Goal: Task Accomplishment & Management: Manage account settings

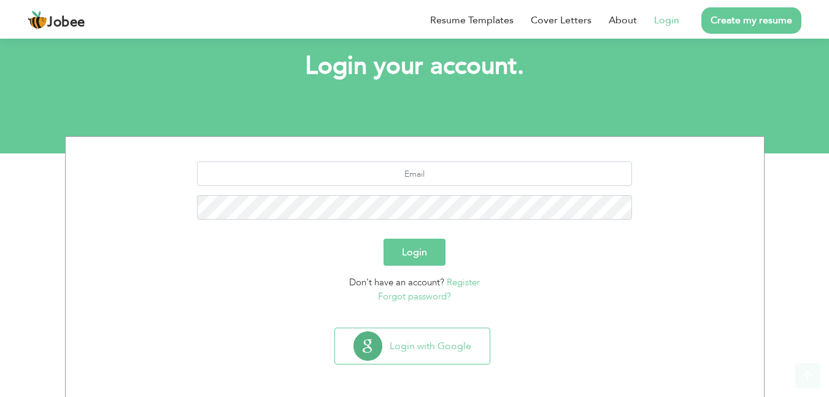
scroll to position [69, 0]
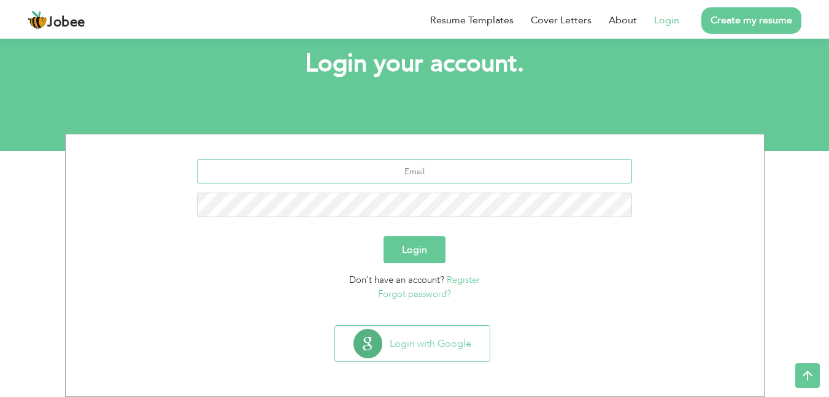
click at [407, 174] on input "text" at bounding box center [414, 171] width 435 height 25
type input "[EMAIL_ADDRESS][DOMAIN_NAME]"
click at [424, 242] on button "Login" at bounding box center [414, 249] width 62 height 27
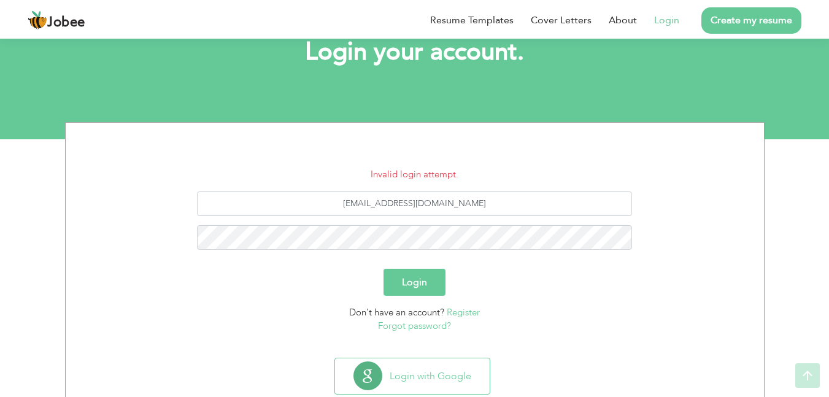
scroll to position [113, 0]
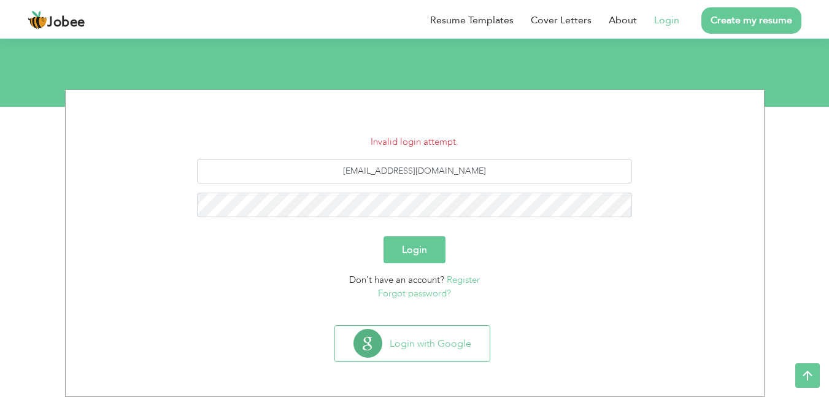
click at [425, 221] on div "[EMAIL_ADDRESS][DOMAIN_NAME]" at bounding box center [415, 192] width 680 height 67
click at [419, 247] on button "Login" at bounding box center [414, 249] width 62 height 27
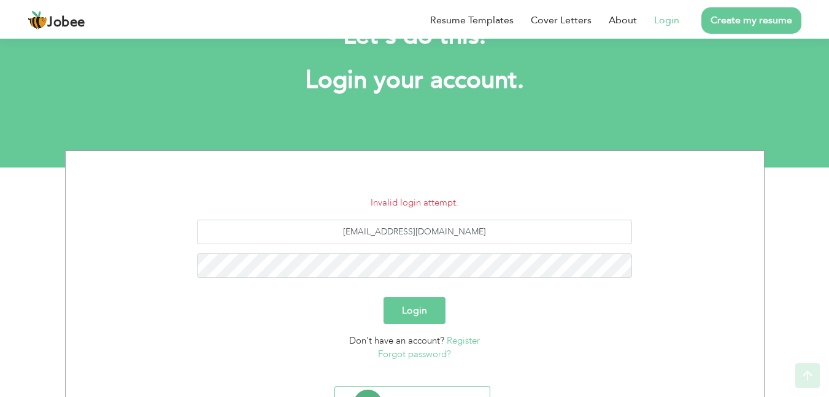
scroll to position [113, 0]
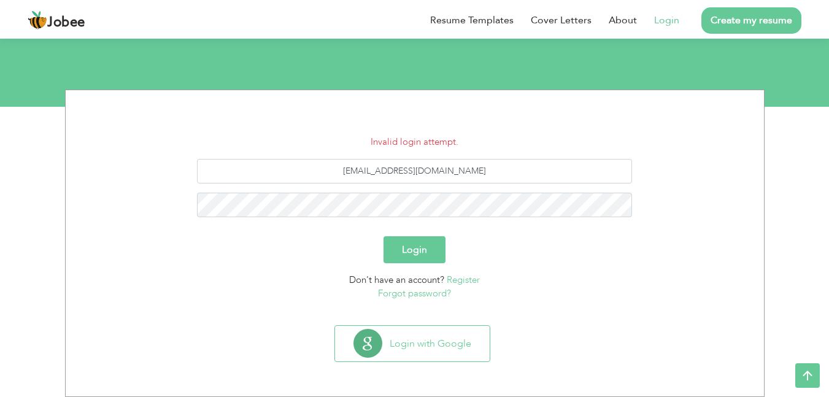
click at [458, 278] on link "Register" at bounding box center [463, 280] width 33 height 12
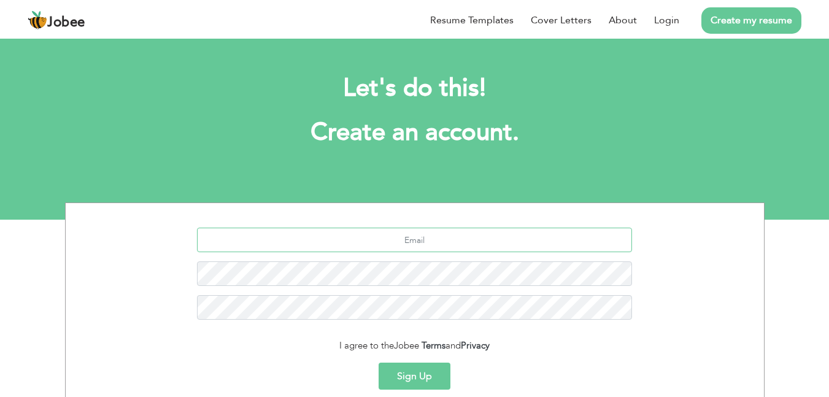
click at [431, 229] on input "text" at bounding box center [414, 240] width 435 height 25
type input "[EMAIL_ADDRESS][DOMAIN_NAME]"
click at [427, 378] on button "Sign Up" at bounding box center [414, 375] width 72 height 27
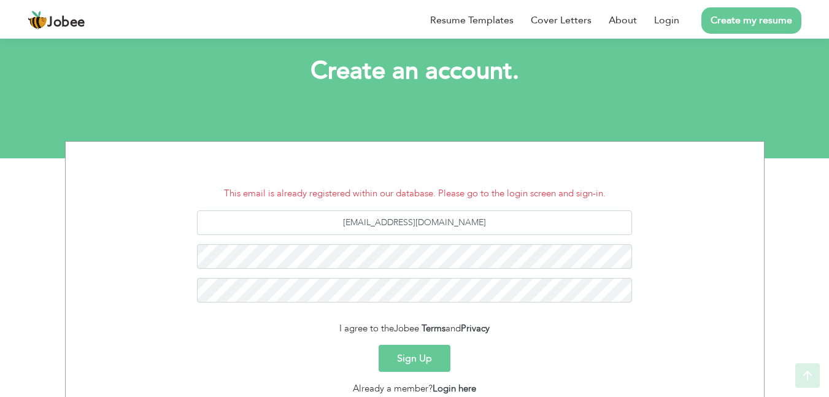
scroll to position [156, 0]
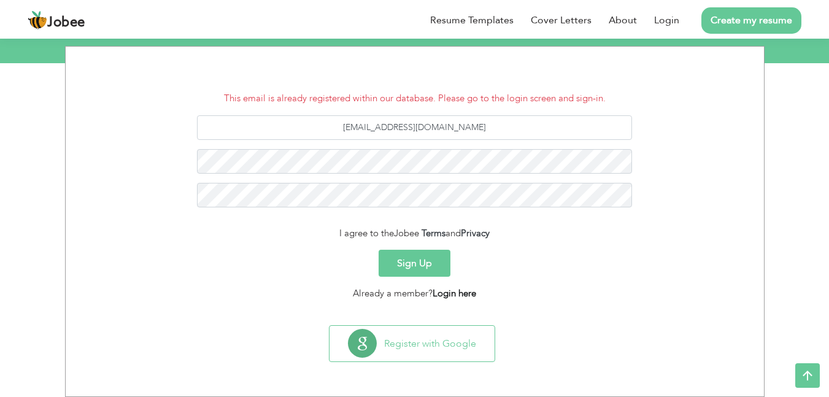
click at [452, 290] on link "Login here" at bounding box center [454, 293] width 44 height 12
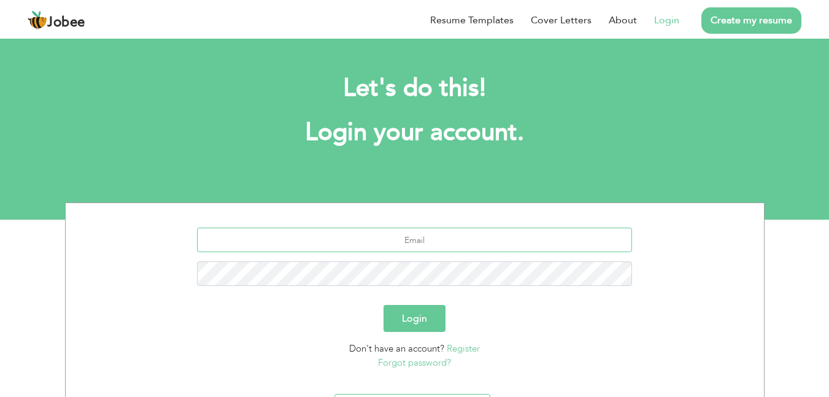
click at [418, 247] on input "text" at bounding box center [414, 240] width 435 height 25
type input "[EMAIL_ADDRESS][DOMAIN_NAME]"
click at [402, 261] on div "[EMAIL_ADDRESS][DOMAIN_NAME]" at bounding box center [415, 261] width 680 height 67
drag, startPoint x: 403, startPoint y: 320, endPoint x: 396, endPoint y: 319, distance: 6.8
click at [404, 320] on button "Login" at bounding box center [414, 318] width 62 height 27
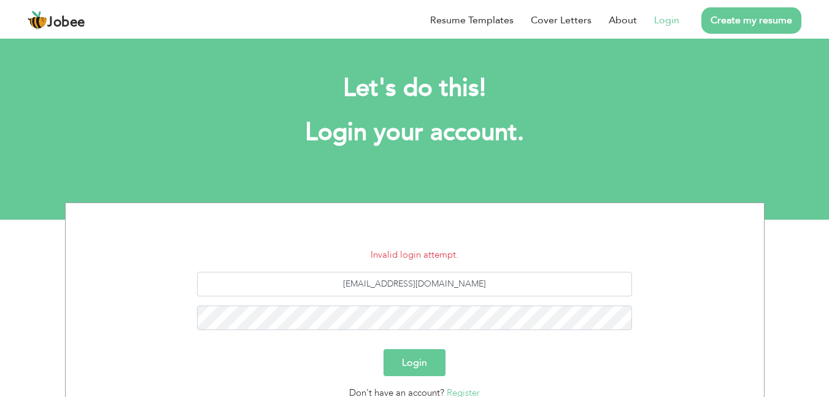
click at [427, 363] on button "Login" at bounding box center [414, 362] width 62 height 27
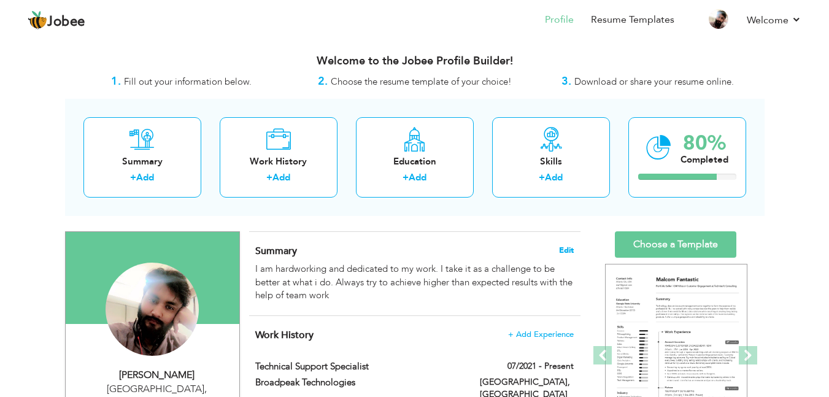
click at [564, 252] on span "Edit" at bounding box center [566, 250] width 15 height 9
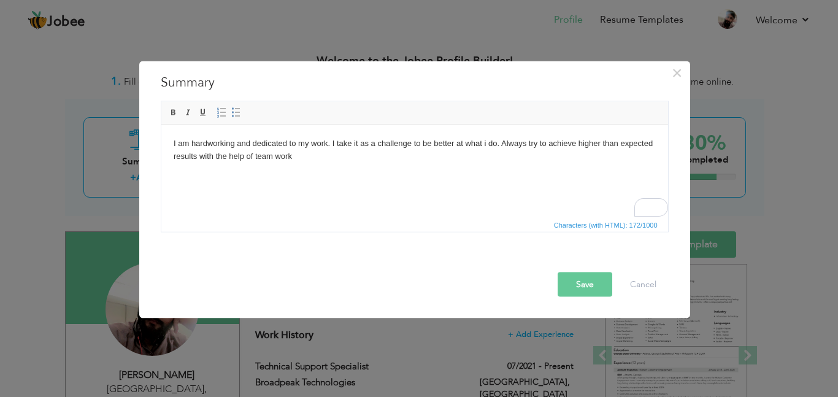
click at [362, 174] on html "I am hardworking and dedicated to my work. I take it as a challenge to be bette…" at bounding box center [414, 150] width 507 height 50
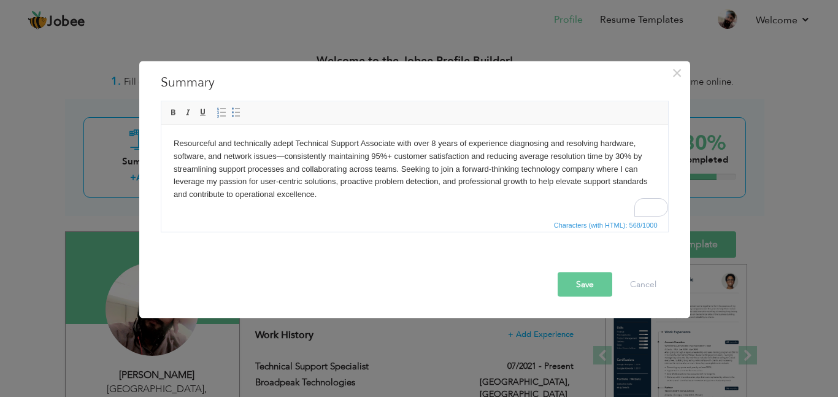
click at [589, 277] on button "Save" at bounding box center [585, 284] width 55 height 25
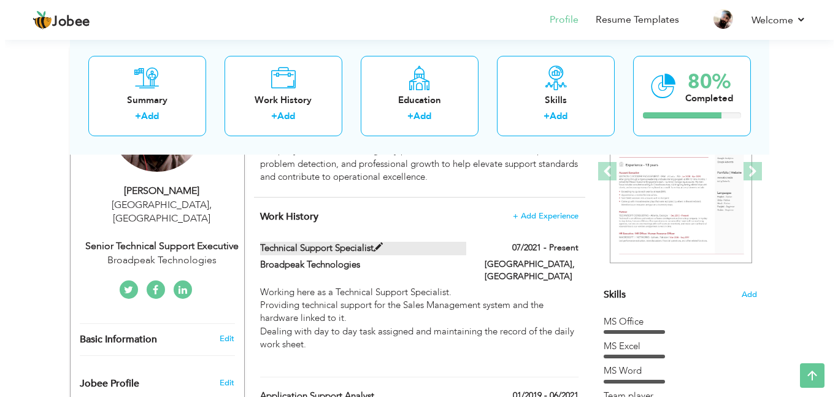
scroll to position [245, 0]
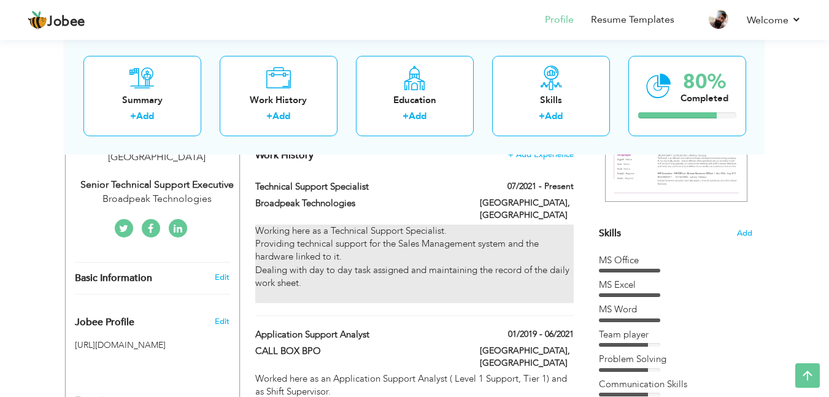
click at [321, 245] on div "Working here as a Technical Support Specialist. Providing technical support for…" at bounding box center [414, 263] width 318 height 79
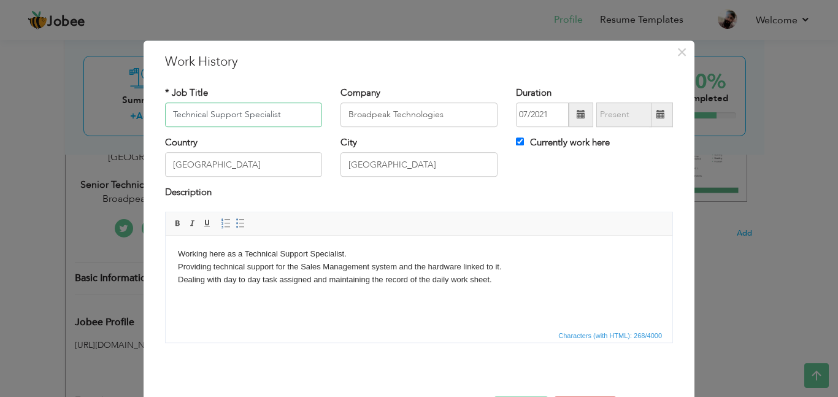
click at [168, 116] on input "Technical Support Specialist" at bounding box center [243, 114] width 157 height 25
type input "Sr. Technical Support Specialist"
click at [241, 266] on body "Working here as a Technical Support Specialist. Providing technical support for…" at bounding box center [419, 272] width 482 height 51
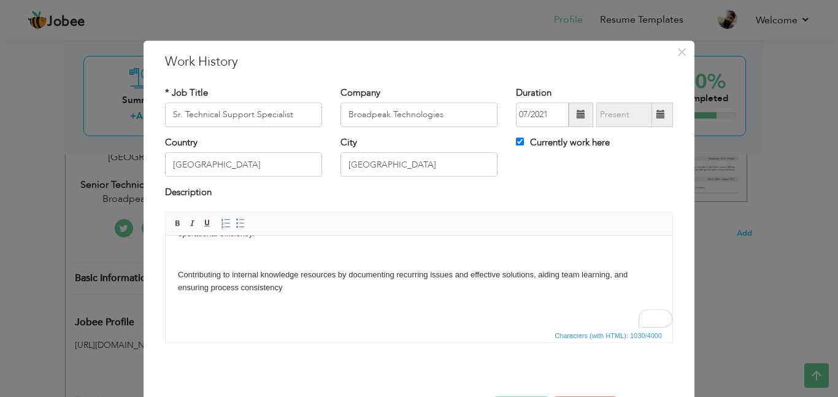
scroll to position [45, 0]
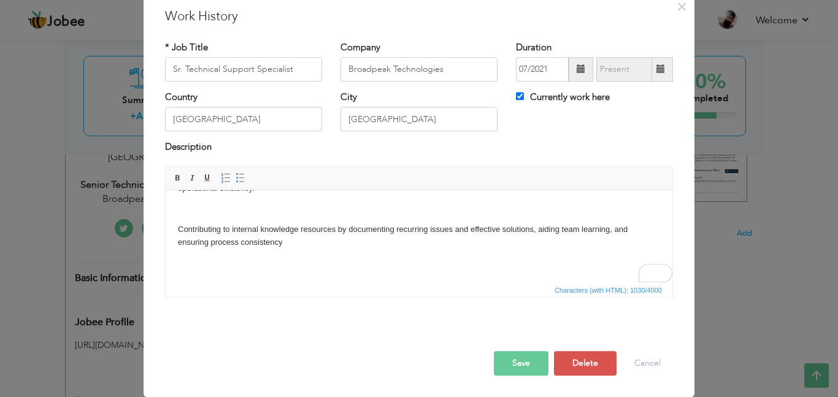
click at [527, 360] on button "Save" at bounding box center [521, 363] width 55 height 25
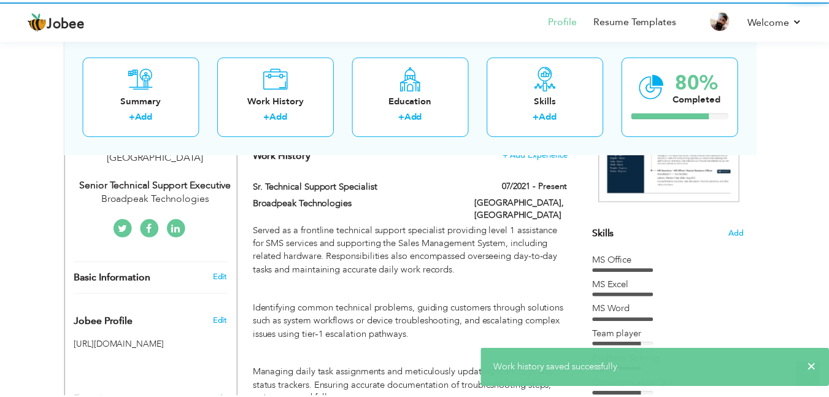
scroll to position [0, 0]
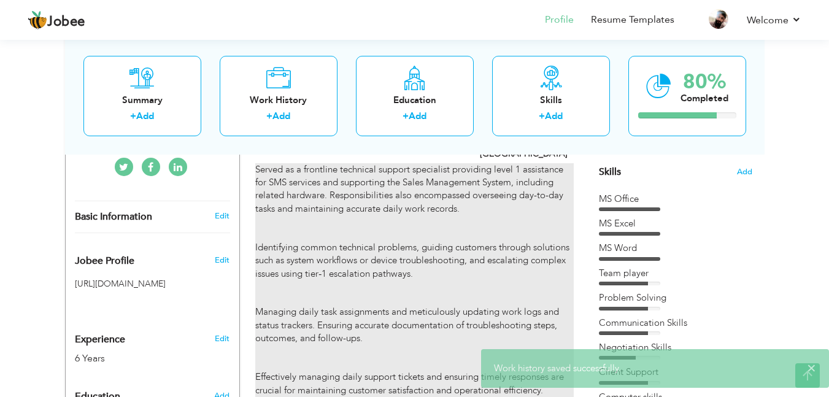
click at [411, 286] on p at bounding box center [414, 292] width 318 height 13
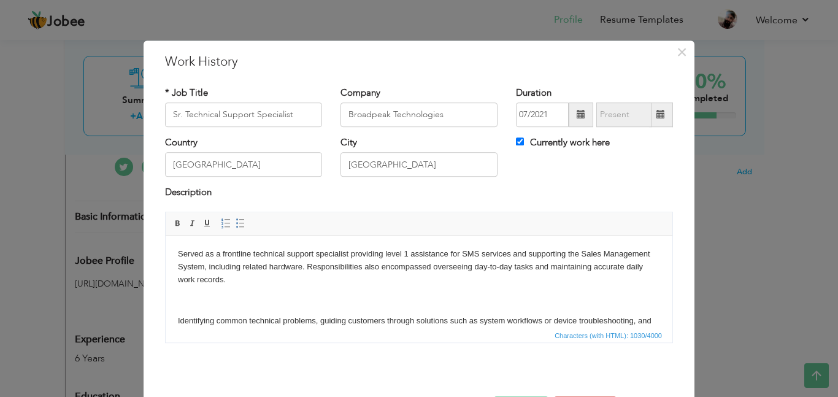
click at [366, 294] on p at bounding box center [419, 299] width 482 height 13
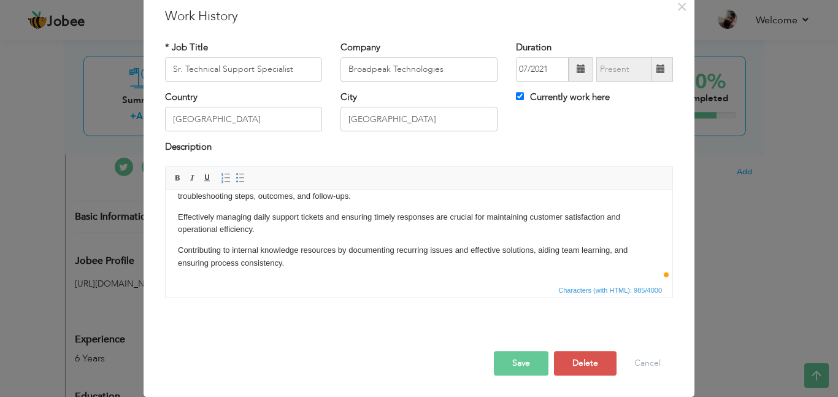
click at [523, 367] on button "Save" at bounding box center [521, 363] width 55 height 25
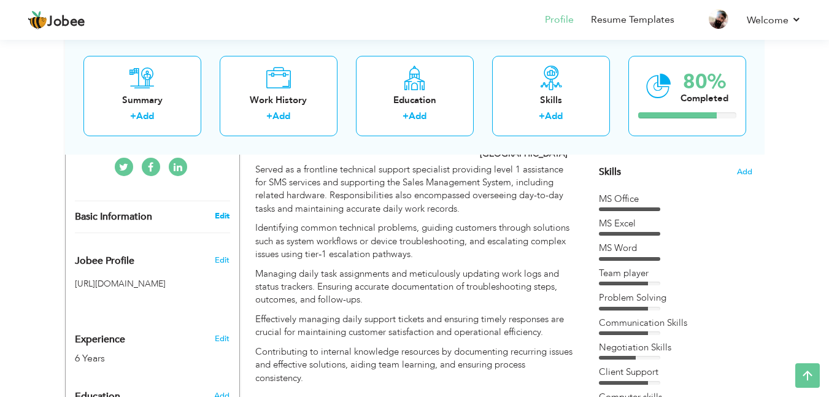
click at [217, 210] on link "Edit" at bounding box center [222, 215] width 15 height 11
type input "Nabeel"
type input "Khalid"
type input "03369005933"
select select "number:166"
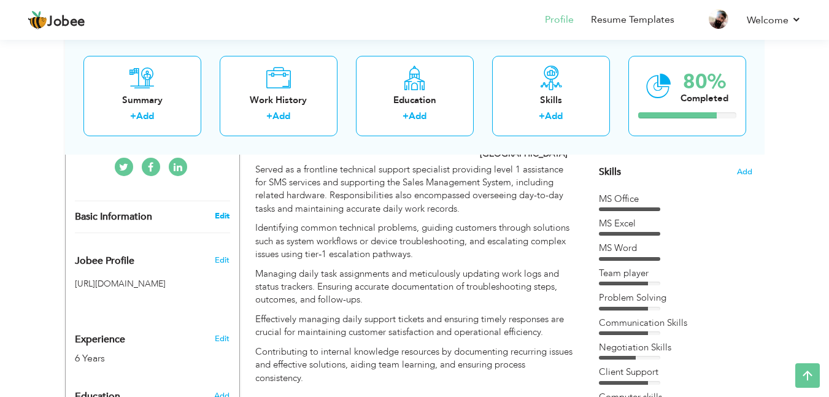
type input "Islamabad"
select select "number:8"
type input "Broadpeak Technologies"
type input "Senior Technical Support Executive"
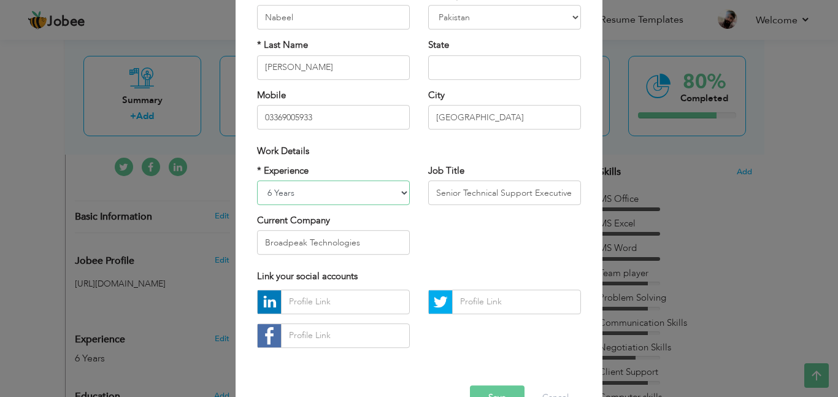
click at [394, 191] on select "Entry Level Less than 1 Year 1 Year 2 Years 3 Years 4 Years 5 Years 6 Years 7 Y…" at bounding box center [333, 192] width 153 height 25
click at [257, 180] on select "Entry Level Less than 1 Year 1 Year 2 Years 3 Years 4 Years 5 Years 6 Years 7 Y…" at bounding box center [333, 192] width 153 height 25
click at [335, 191] on select "Entry Level Less than 1 Year 1 Year 2 Years 3 Years 4 Years 5 Years 6 Years 7 Y…" at bounding box center [333, 192] width 153 height 25
click at [257, 180] on select "Entry Level Less than 1 Year 1 Year 2 Years 3 Years 4 Years 5 Years 6 Years 7 Y…" at bounding box center [333, 192] width 153 height 25
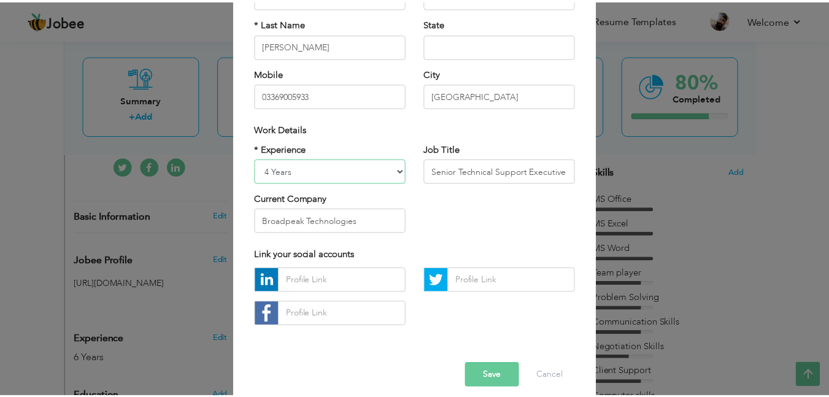
scroll to position [157, 0]
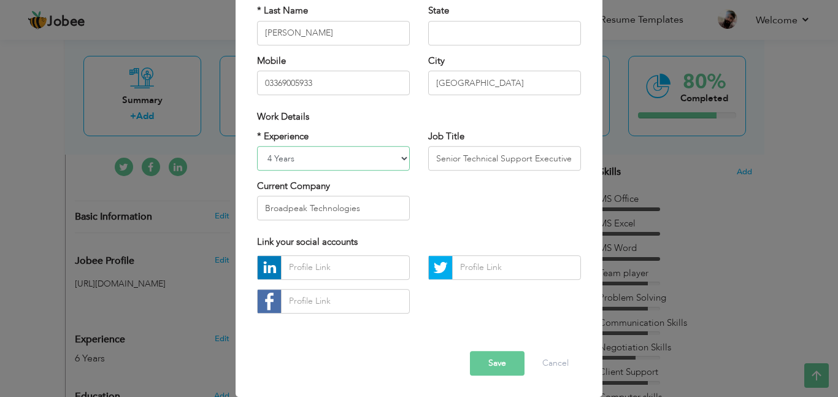
click at [384, 158] on select "Entry Level Less than 1 Year 1 Year 2 Years 3 Years 4 Years 5 Years 6 Years 7 Y…" at bounding box center [333, 158] width 153 height 25
select select "number:11"
click at [257, 146] on select "Entry Level Less than 1 Year 1 Year 2 Years 3 Years 4 Years 5 Years 6 Years 7 Y…" at bounding box center [333, 158] width 153 height 25
click at [349, 269] on input "text" at bounding box center [345, 267] width 129 height 25
click at [486, 361] on button "Save" at bounding box center [497, 363] width 55 height 25
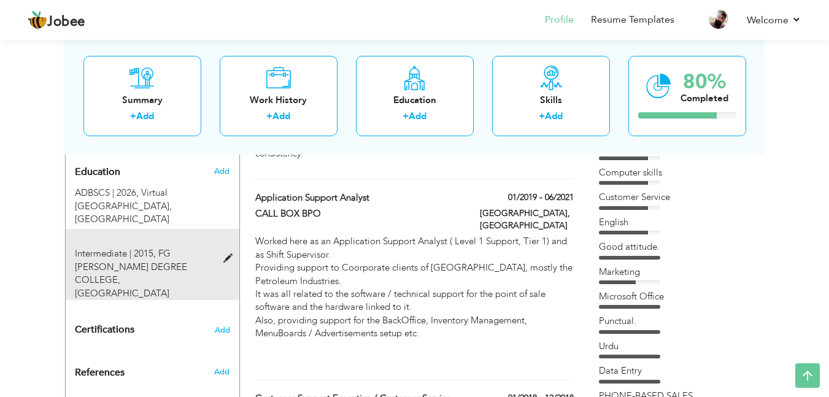
scroll to position [552, 0]
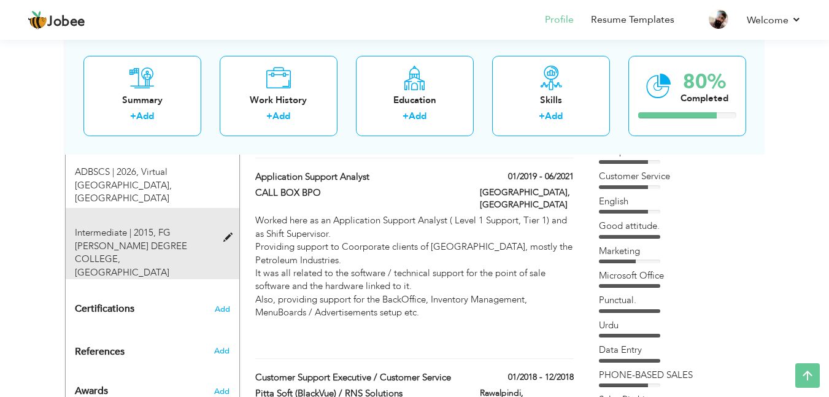
click at [232, 233] on span at bounding box center [230, 237] width 15 height 9
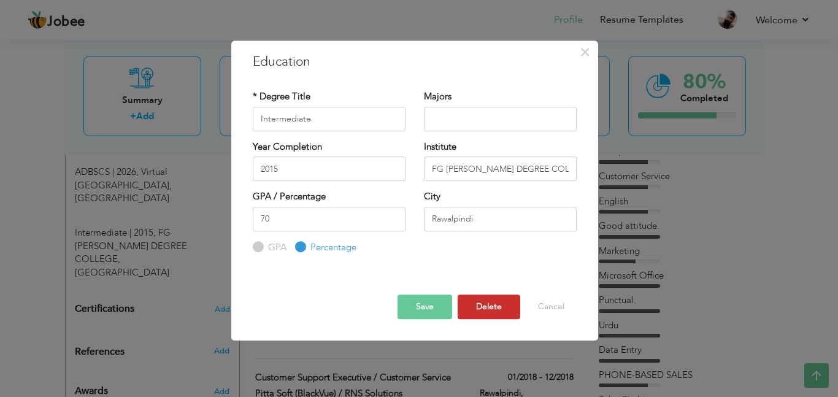
click at [498, 304] on button "Delete" at bounding box center [489, 306] width 63 height 25
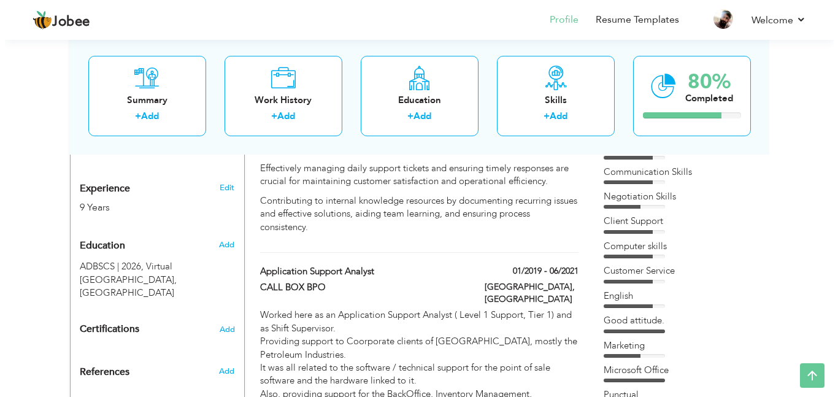
scroll to position [491, 0]
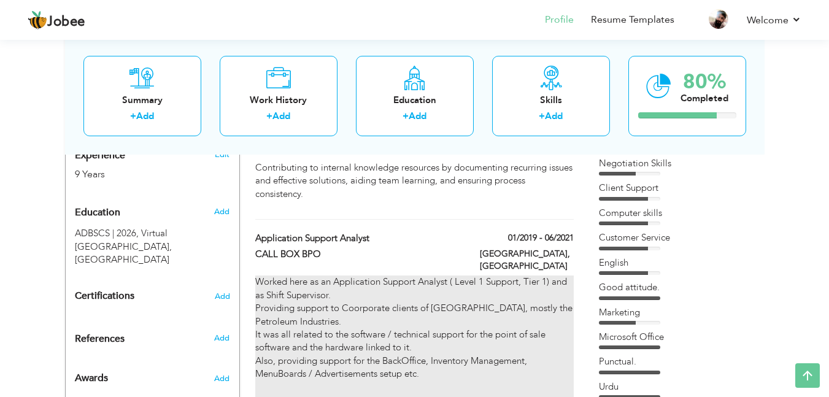
click at [403, 288] on div "Worked here as an Application Support Analyst ( Level 1 Support, Tier 1) and as…" at bounding box center [414, 340] width 318 height 131
type input "Application Support Analyst"
type input "CALL BOX BPO"
type input "01/2019"
type input "06/2021"
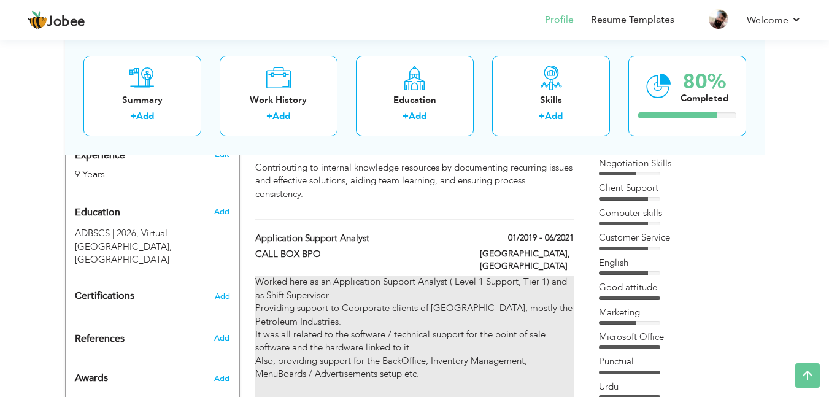
checkbox input "false"
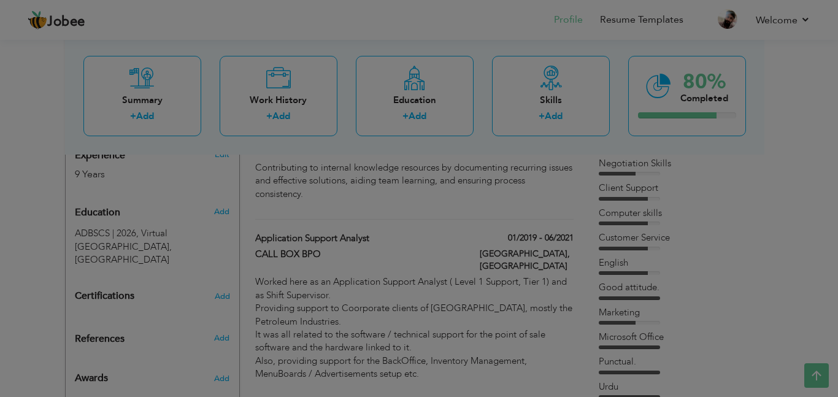
scroll to position [0, 0]
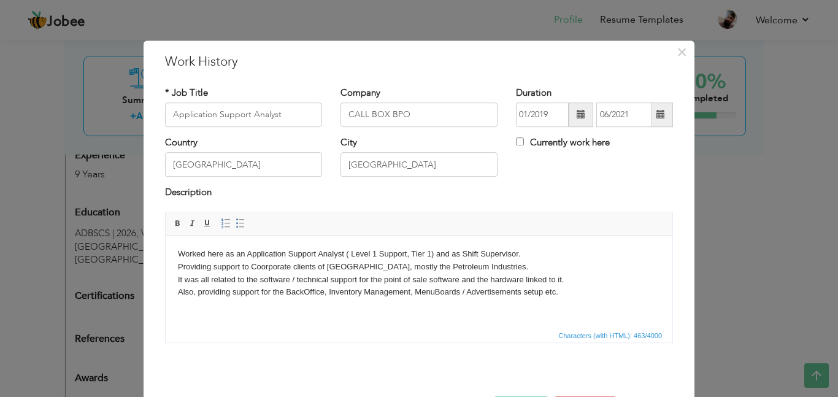
click at [342, 313] on body "Worked here as an Application Support Analyst ( Level 1 Support, Tier 1) and as…" at bounding box center [419, 285] width 482 height 77
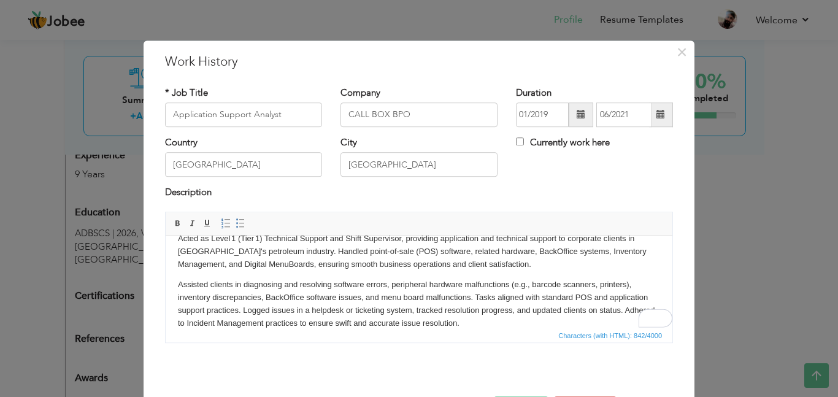
scroll to position [45, 0]
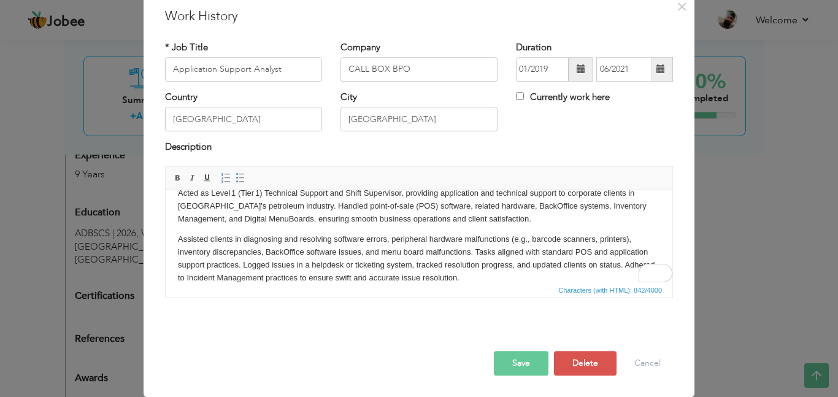
click at [526, 364] on button "Save" at bounding box center [521, 363] width 55 height 25
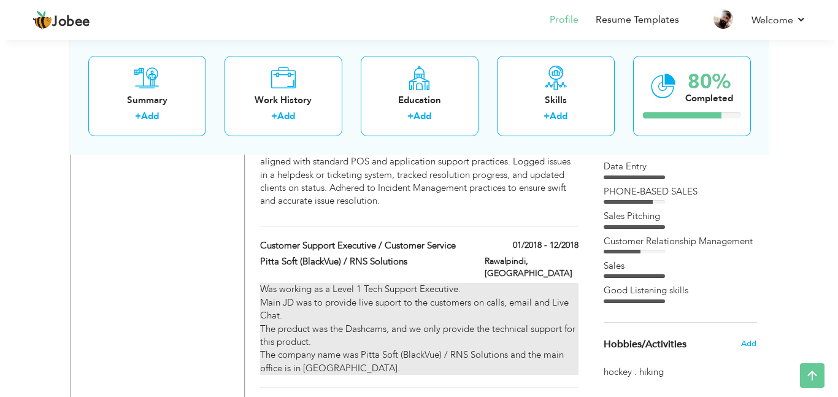
scroll to position [736, 0]
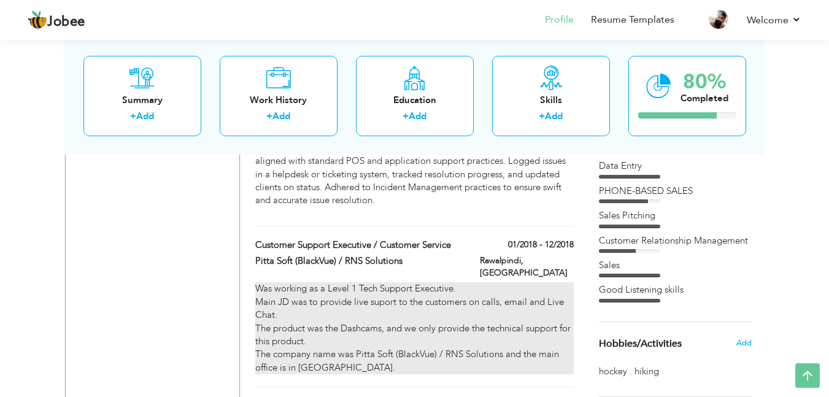
click at [391, 282] on div "Was working as a Level 1 Tech Support Executive. Main JD was to provide live su…" at bounding box center [414, 328] width 318 height 92
type input "Customer Support Executive / Customer Service"
type input "Pitta Soft (BlackVue) / RNS Solutions"
type input "01/2018"
type input "12/2018"
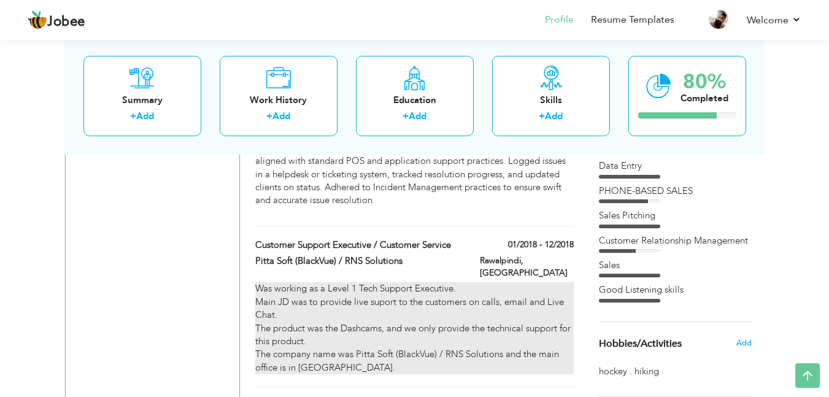
type input "Rawalpindi"
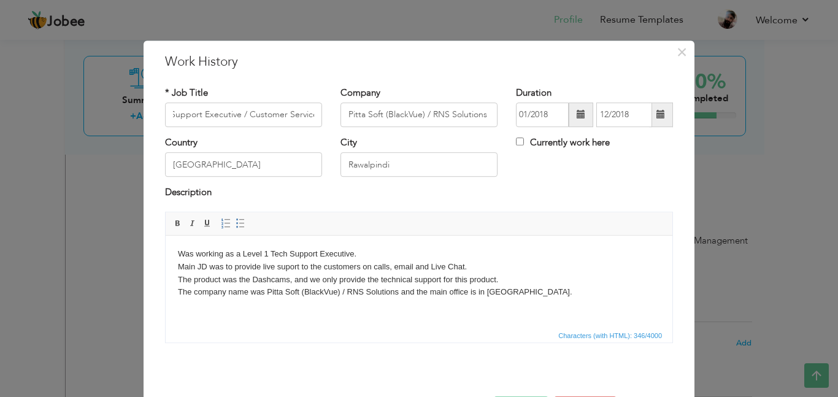
scroll to position [0, 0]
click at [362, 300] on html "Was working as a Level 1 Tech Support Executive. Main JD was to provide live su…" at bounding box center [419, 272] width 507 height 75
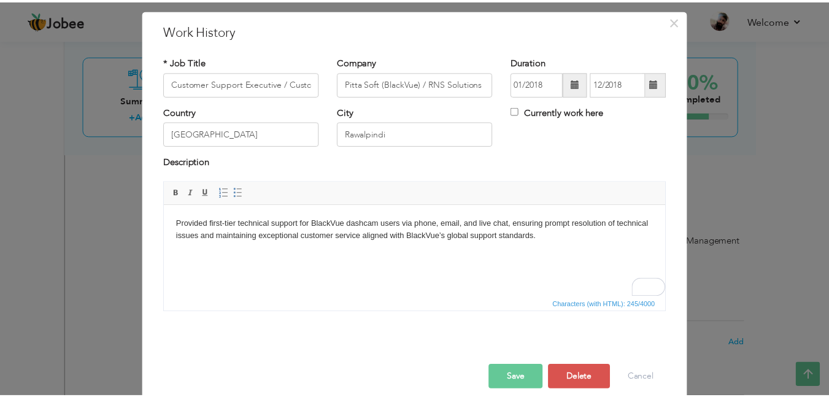
scroll to position [45, 0]
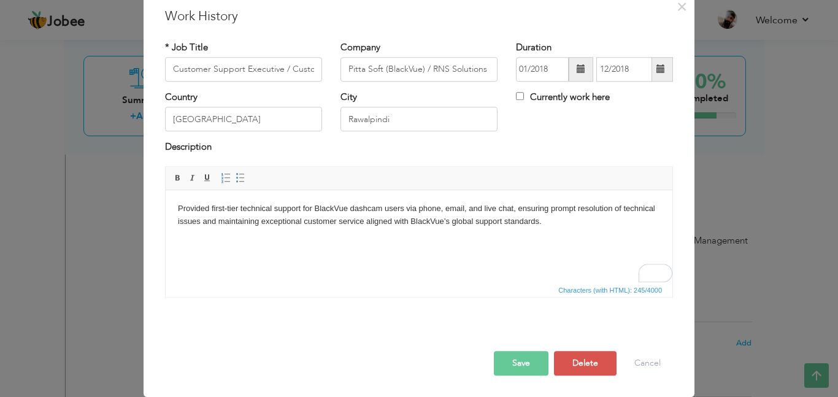
click at [521, 354] on button "Save" at bounding box center [521, 363] width 55 height 25
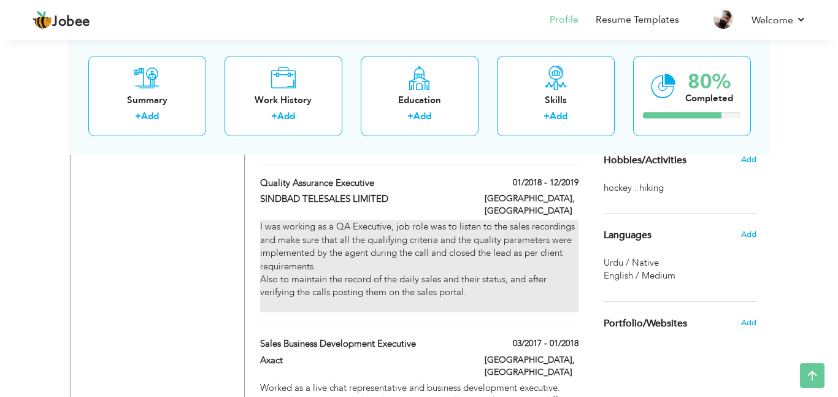
scroll to position [920, 0]
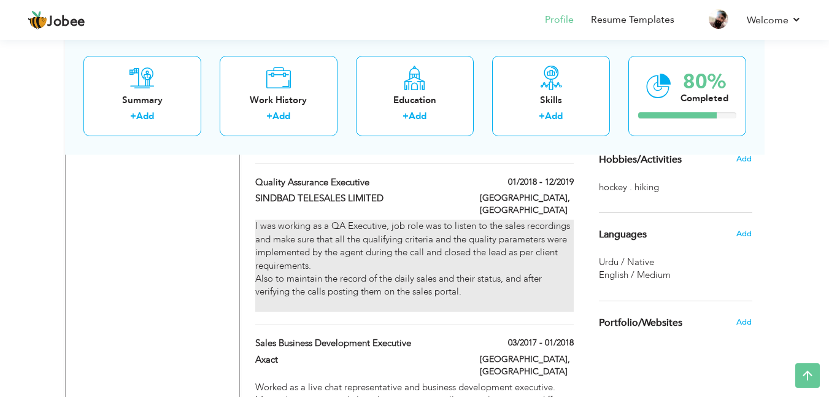
click at [402, 247] on div "I was working as a QA Executive, job role was to listen to the sales recordings…" at bounding box center [414, 266] width 318 height 92
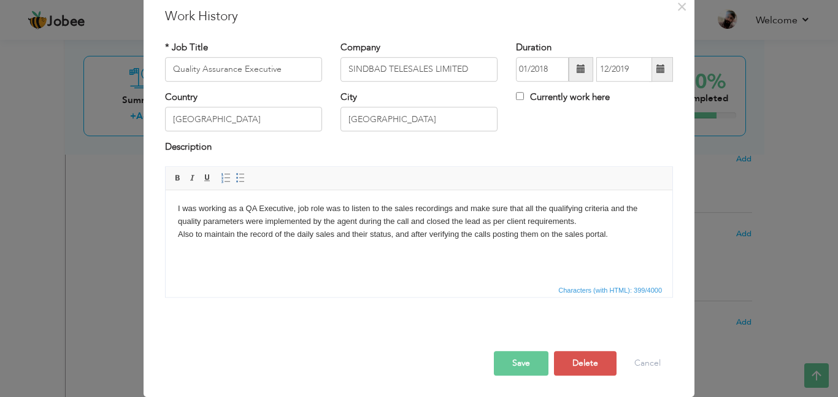
scroll to position [0, 0]
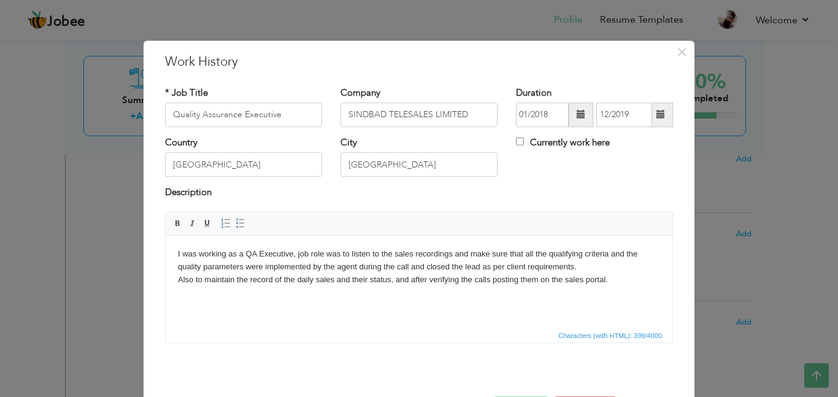
click at [411, 239] on html "I was working as a QA Executive, job role was to listen to the sales recordings…" at bounding box center [419, 272] width 507 height 75
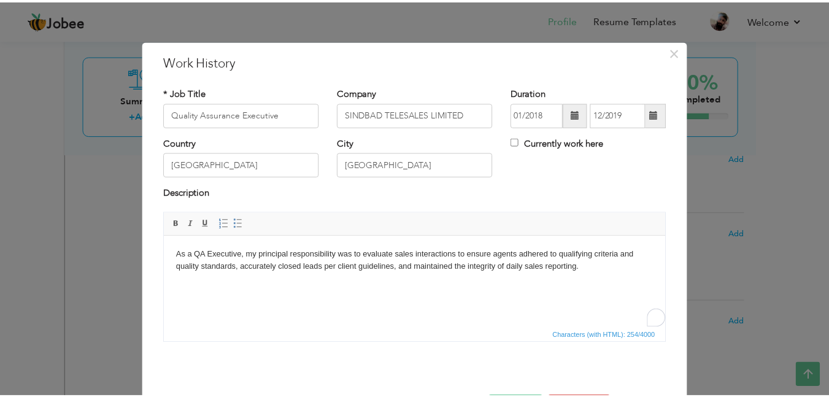
scroll to position [45, 0]
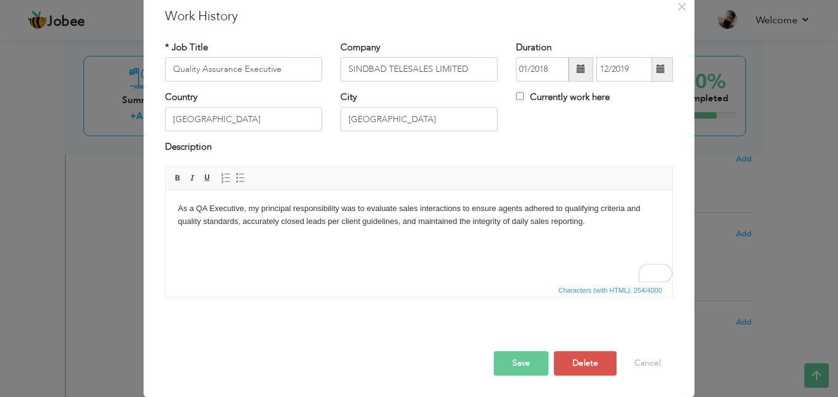
click at [530, 362] on button "Save" at bounding box center [521, 363] width 55 height 25
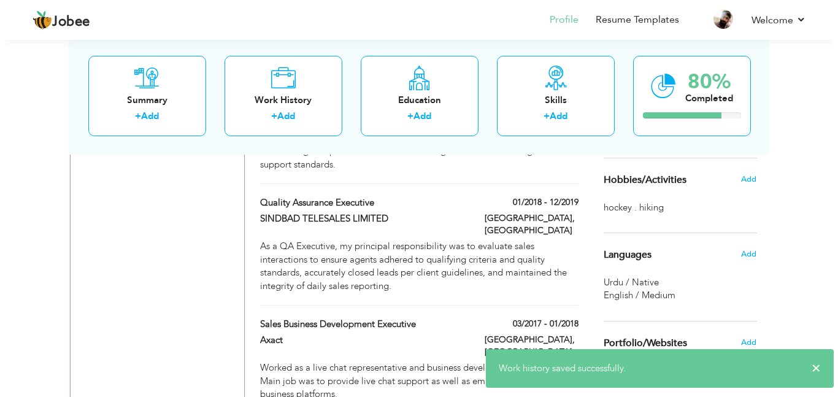
scroll to position [920, 0]
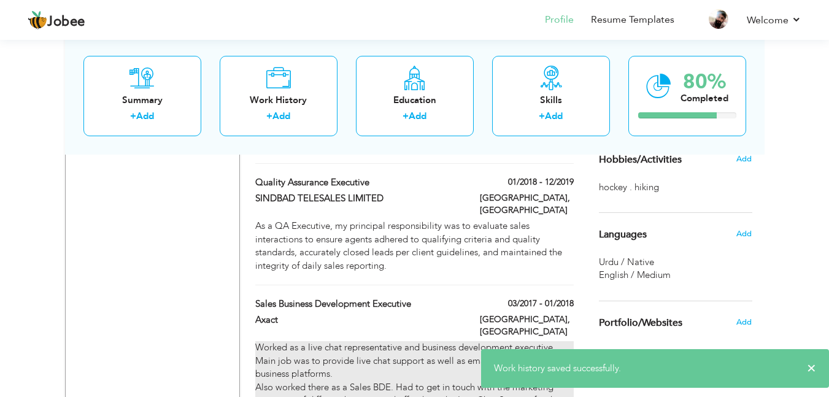
click at [350, 341] on div "Worked as a live chat representative and business development executive. Main j…" at bounding box center [414, 380] width 318 height 79
type input "Sales Business Development Executive"
type input "Axact"
type input "03/2017"
type input "01/2018"
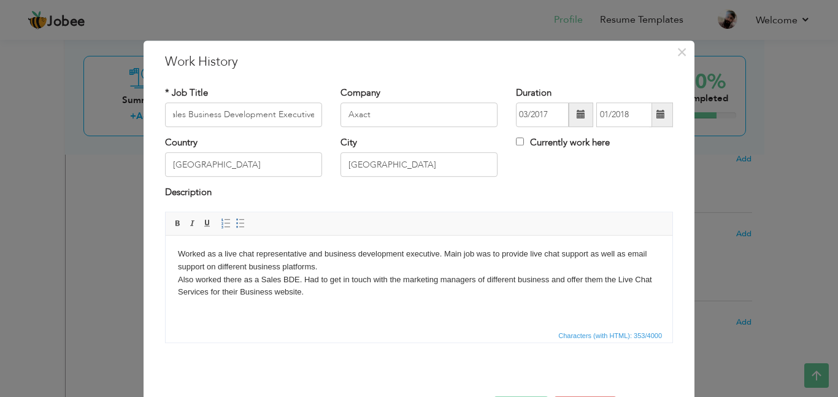
scroll to position [0, 0]
click at [247, 310] on html "Worked as a live chat representative and business development executive. Main j…" at bounding box center [419, 272] width 507 height 75
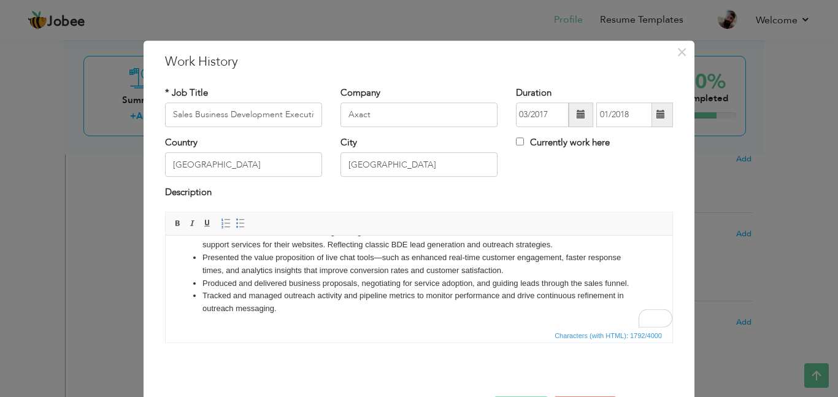
scroll to position [240, 0]
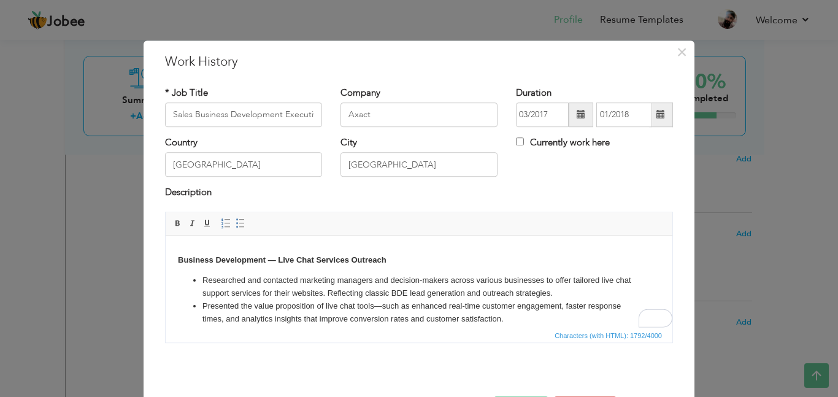
click at [274, 248] on body "Served as both a Live Chat Representative and Business Development Executive, s…" at bounding box center [419, 215] width 482 height 295
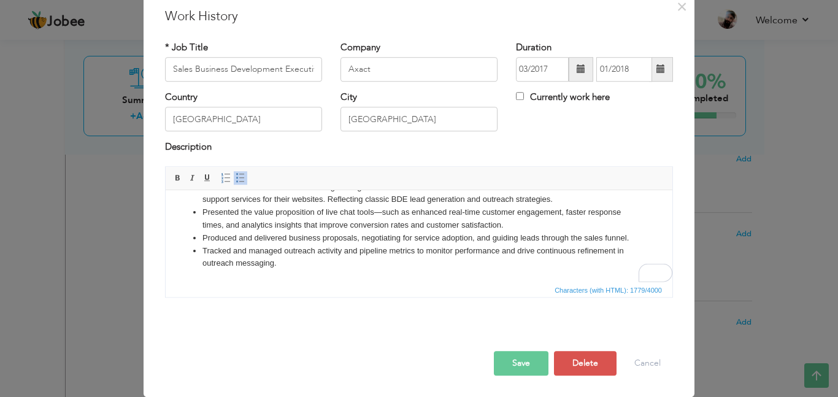
click at [514, 361] on button "Save" at bounding box center [521, 363] width 55 height 25
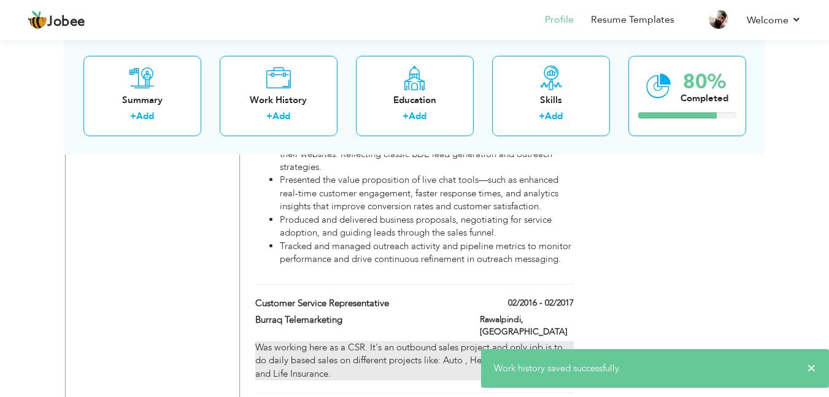
click at [394, 341] on div "Was working here as a CSR. It's an outbound sales project and only job is to do…" at bounding box center [414, 360] width 318 height 39
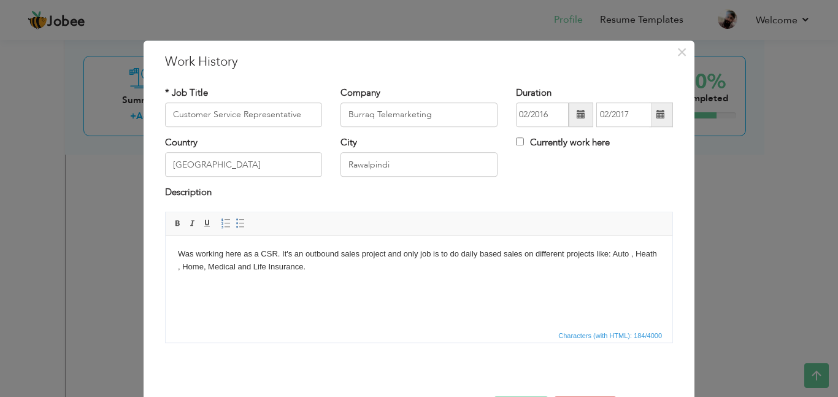
click at [296, 280] on html "Was working here as a CSR. It's an outbound sales project and only job is to do…" at bounding box center [419, 260] width 507 height 50
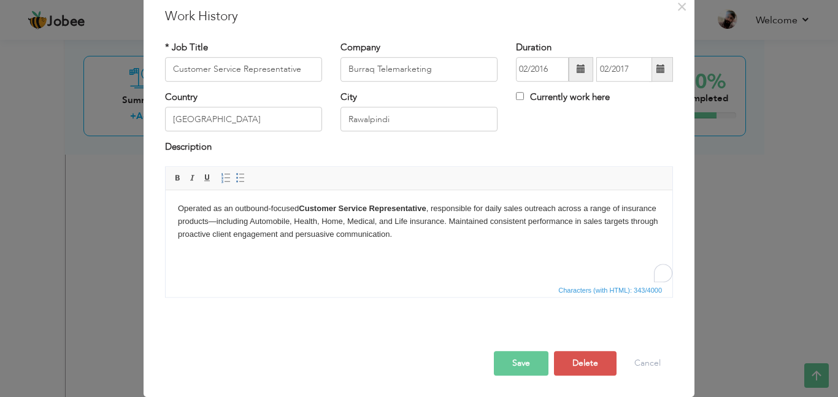
click at [526, 358] on button "Save" at bounding box center [521, 363] width 55 height 25
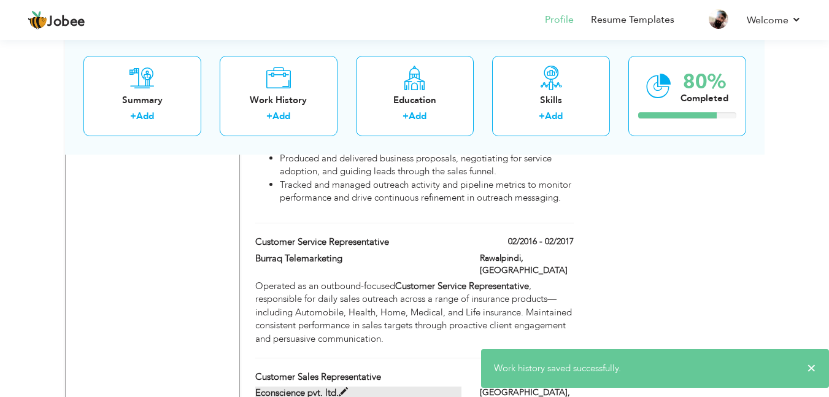
click at [368, 386] on label "Econscience pvt. ltd." at bounding box center [358, 392] width 206 height 13
type input "Customer Sales Representative"
type input "Econscience pvt. ltd."
type input "01/2015"
type input "02/2016"
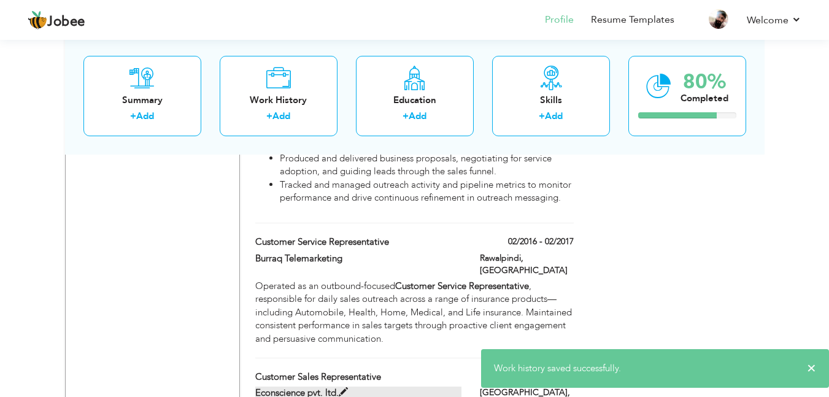
type input "Islamabad"
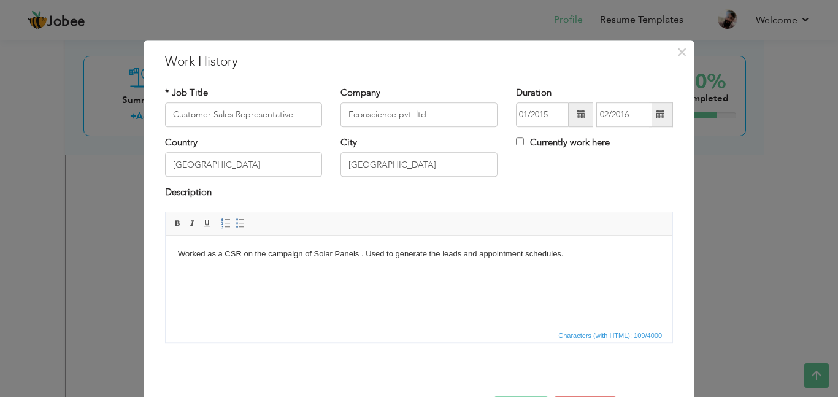
click at [294, 269] on html "Worked as a CSR on the campaign of Solar Panels . Used to generate the leads an…" at bounding box center [419, 253] width 507 height 37
paste body "To enrich screen reader interactions, please activate Accessibility in Grammarl…"
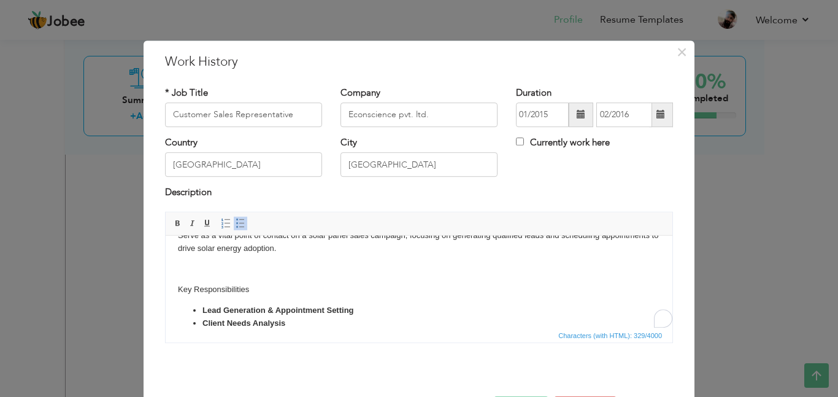
click at [239, 274] on p "To enrich screen reader interactions, please activate Accessibility in Grammarl…" at bounding box center [419, 269] width 482 height 13
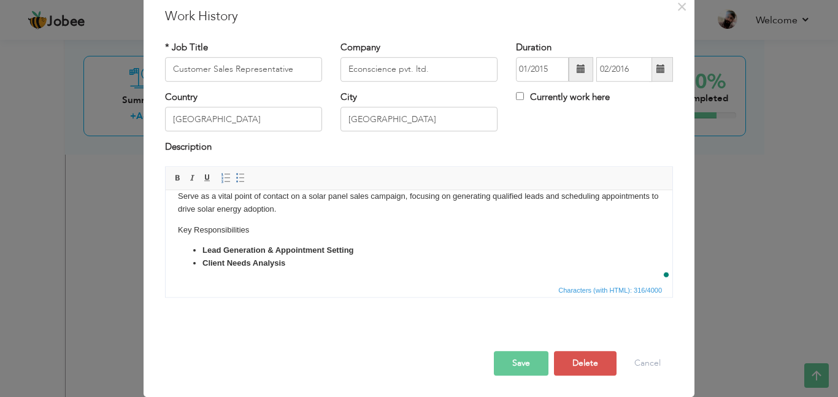
click at [504, 351] on button "Save" at bounding box center [521, 363] width 55 height 25
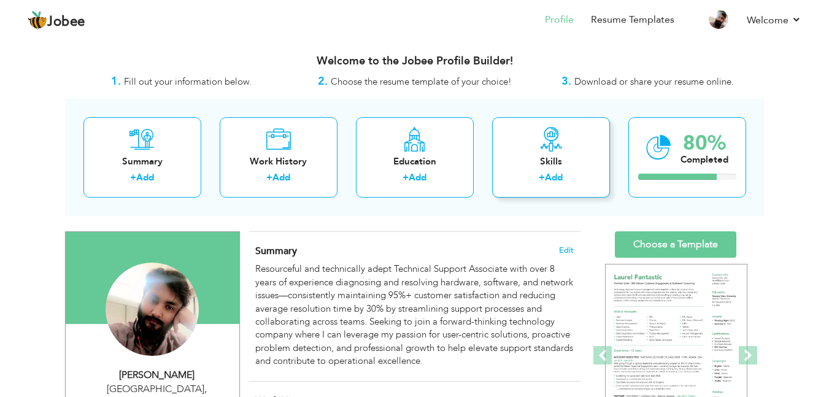
click at [545, 149] on icon at bounding box center [551, 139] width 25 height 25
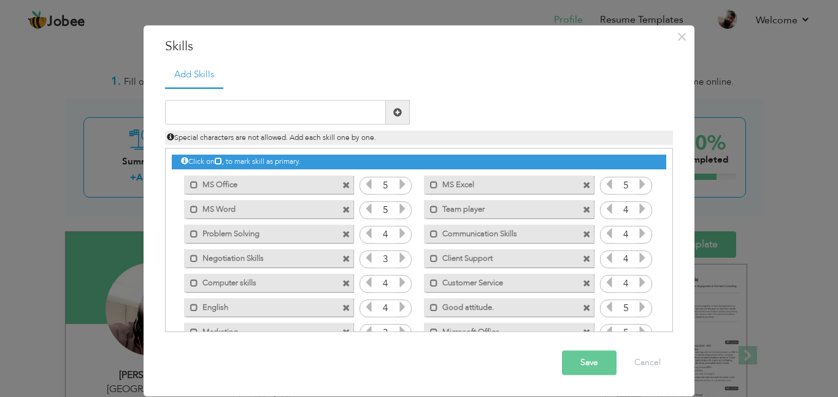
click at [583, 185] on span at bounding box center [587, 186] width 8 height 8
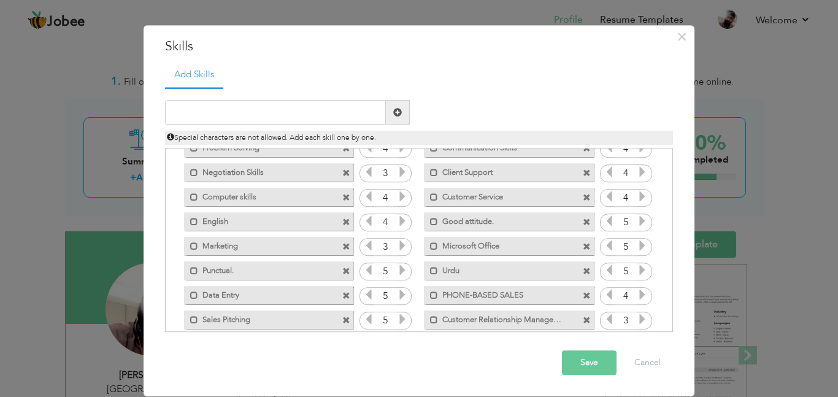
click at [342, 222] on span at bounding box center [346, 222] width 8 height 8
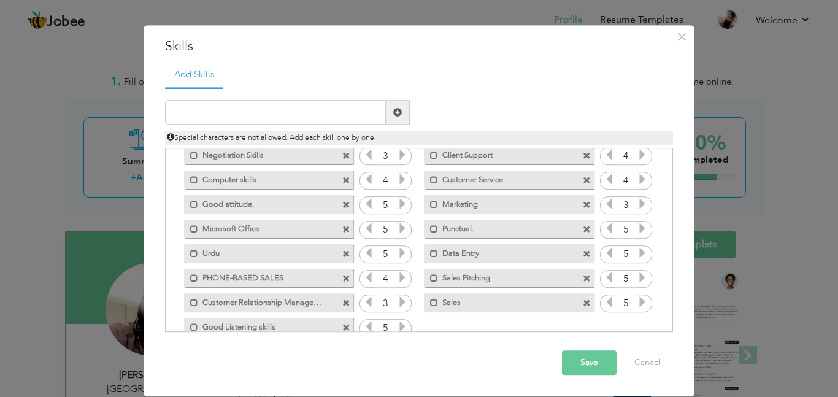
scroll to position [101, 0]
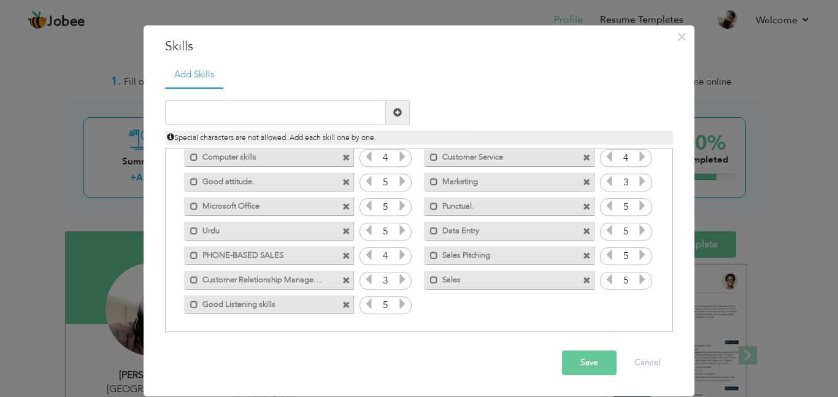
click at [342, 207] on span at bounding box center [346, 207] width 8 height 8
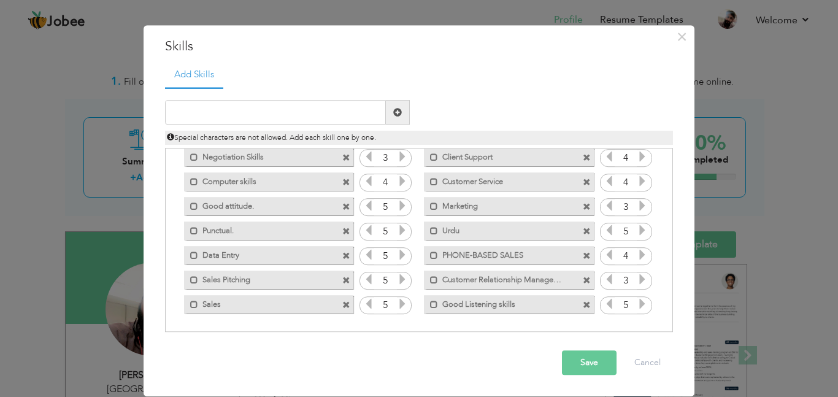
scroll to position [77, 0]
click at [583, 230] on span at bounding box center [587, 232] width 8 height 8
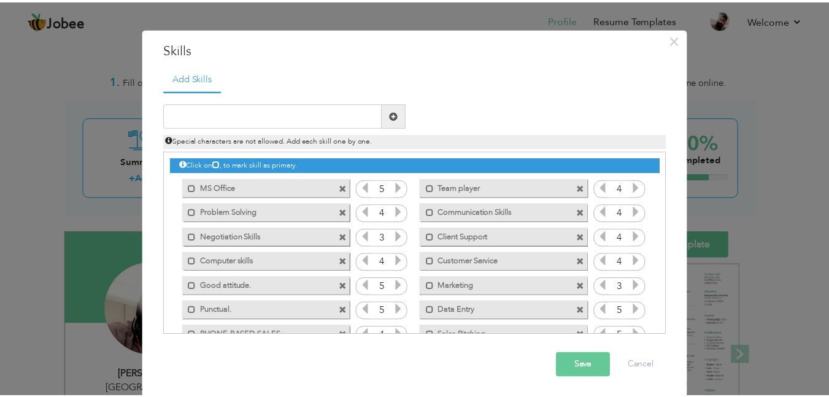
scroll to position [15, 0]
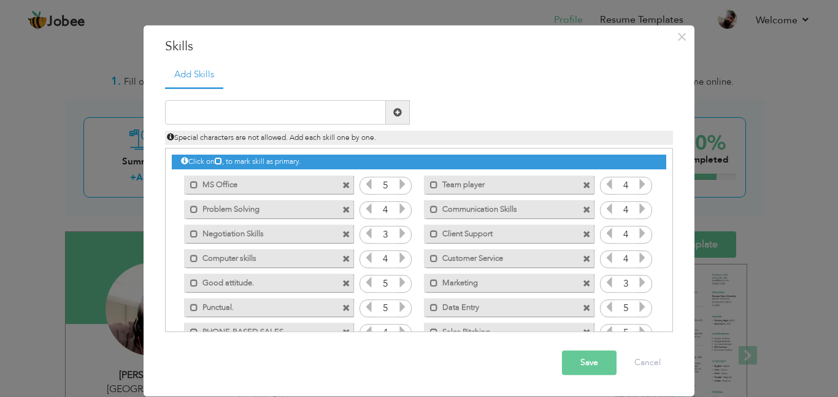
click at [573, 361] on button "Save" at bounding box center [589, 363] width 55 height 25
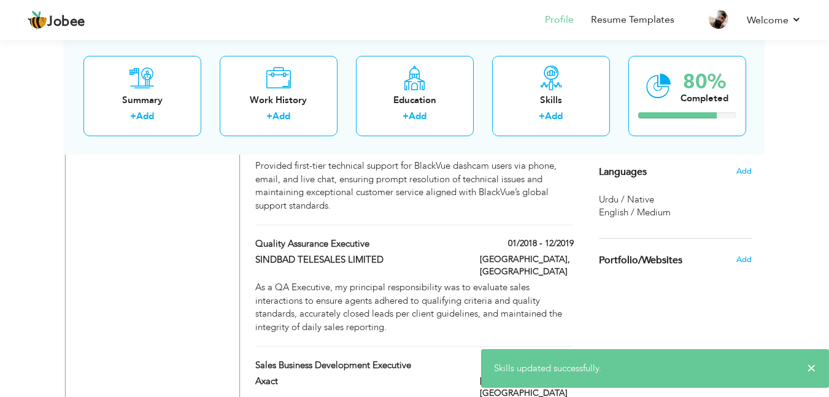
scroll to position [797, 0]
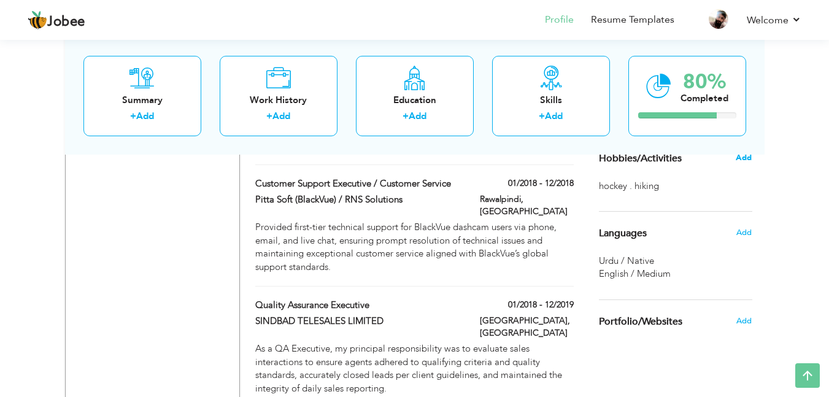
click at [743, 160] on span "Add" at bounding box center [743, 157] width 16 height 11
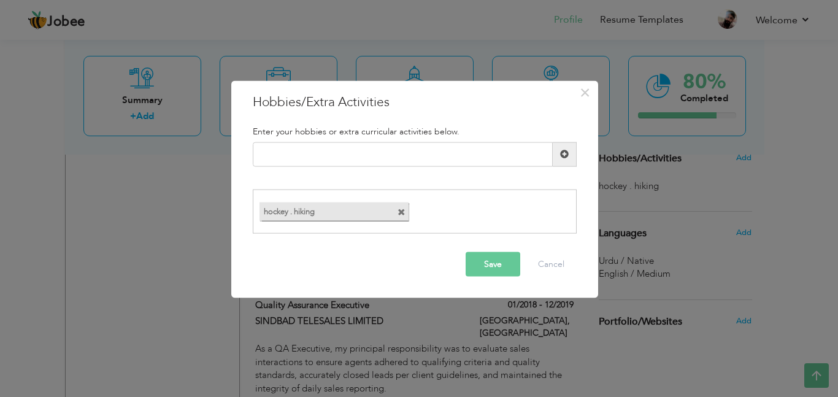
click at [396, 214] on div "hockey . hiking" at bounding box center [333, 211] width 149 height 18
click at [401, 214] on span at bounding box center [401, 213] width 8 height 8
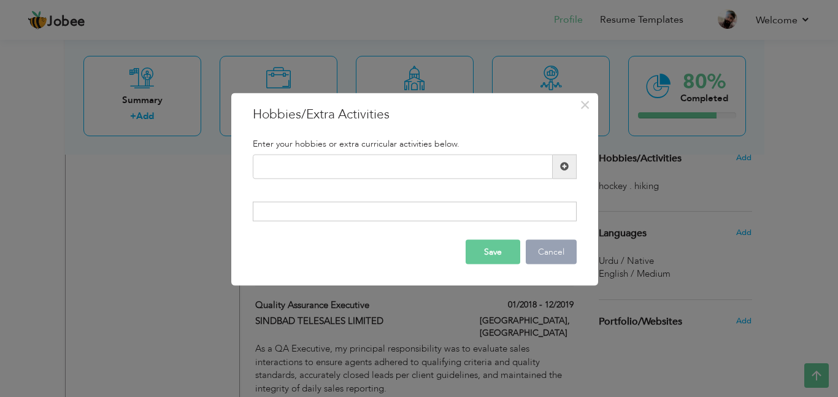
click at [549, 254] on button "Cancel" at bounding box center [551, 252] width 51 height 25
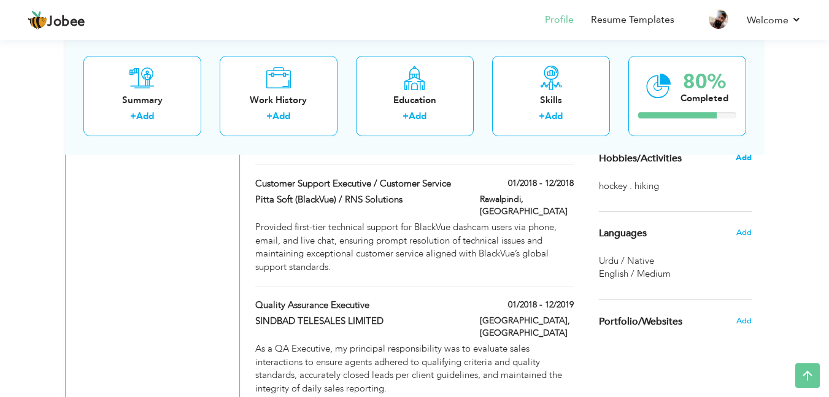
click at [738, 162] on span "Add" at bounding box center [743, 157] width 16 height 11
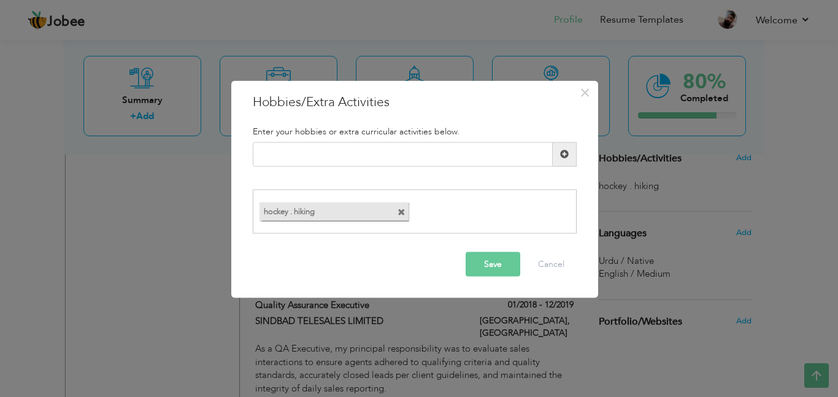
click at [402, 213] on span at bounding box center [401, 213] width 8 height 8
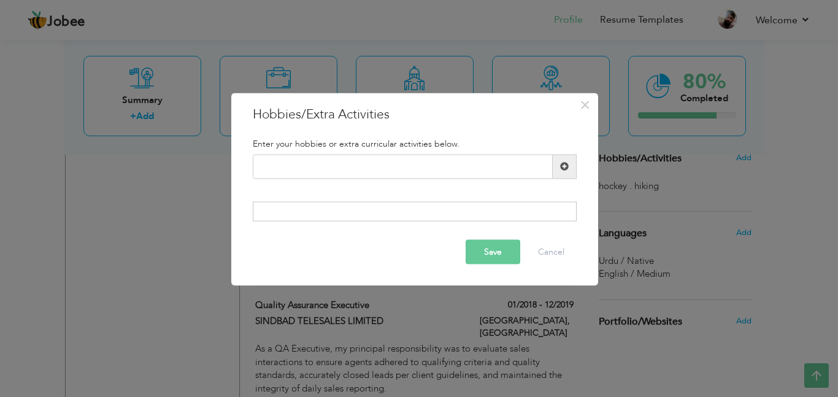
click at [477, 256] on button "Save" at bounding box center [493, 252] width 55 height 25
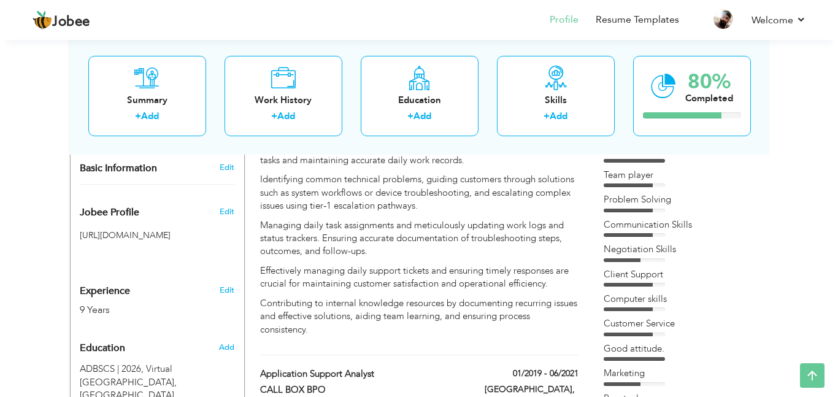
scroll to position [429, 0]
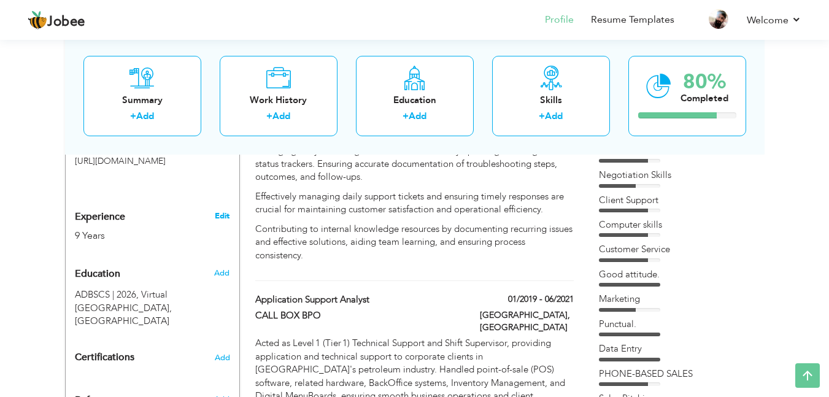
click at [220, 210] on link "Edit" at bounding box center [222, 215] width 15 height 11
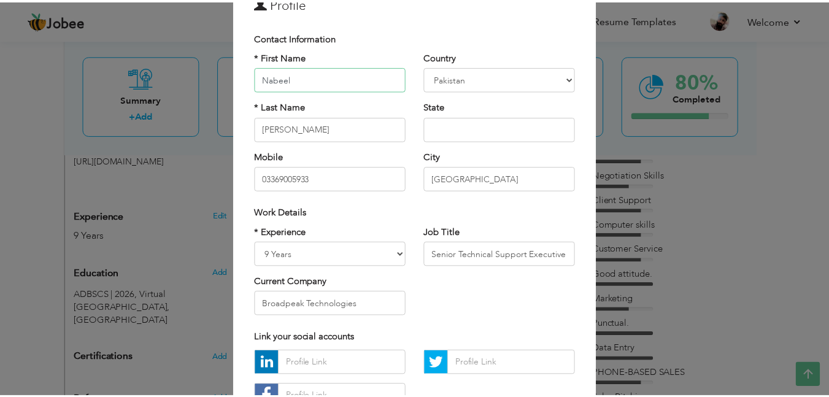
scroll to position [157, 0]
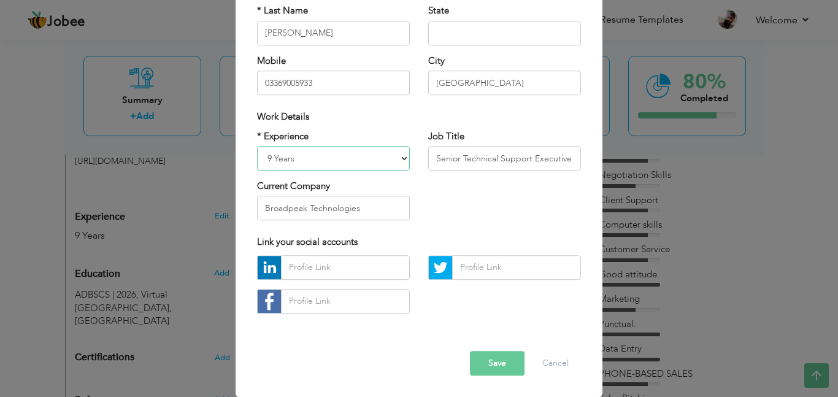
drag, startPoint x: 263, startPoint y: 155, endPoint x: 274, endPoint y: 155, distance: 11.7
click at [263, 155] on select "Entry Level Less than 1 Year 1 Year 2 Years 3 Years 4 Years 5 Years 6 Years 7 Y…" at bounding box center [333, 158] width 153 height 25
select select "number:12"
click at [257, 146] on select "Entry Level Less than 1 Year 1 Year 2 Years 3 Years 4 Years 5 Years 6 Years 7 Y…" at bounding box center [333, 158] width 153 height 25
click at [491, 364] on button "Save" at bounding box center [497, 363] width 55 height 25
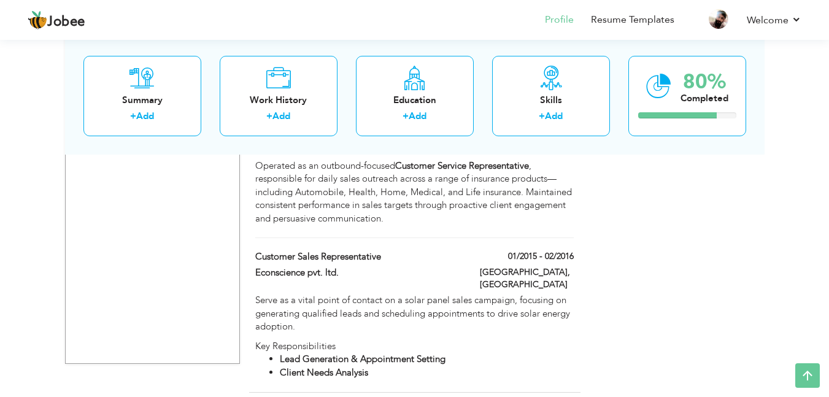
scroll to position [1532, 0]
drag, startPoint x: 20, startPoint y: 227, endPoint x: 9, endPoint y: 227, distance: 10.4
click at [762, 29] on li "Welcome Settings Log off" at bounding box center [765, 20] width 72 height 33
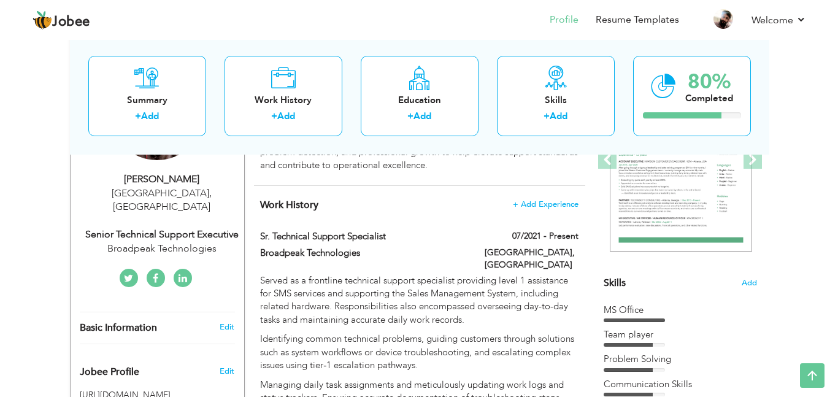
scroll to position [0, 0]
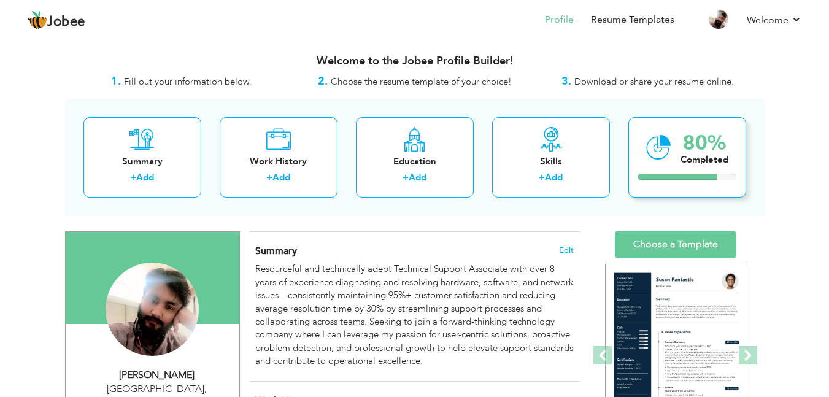
click at [689, 167] on div "80% Completed" at bounding box center [704, 147] width 48 height 41
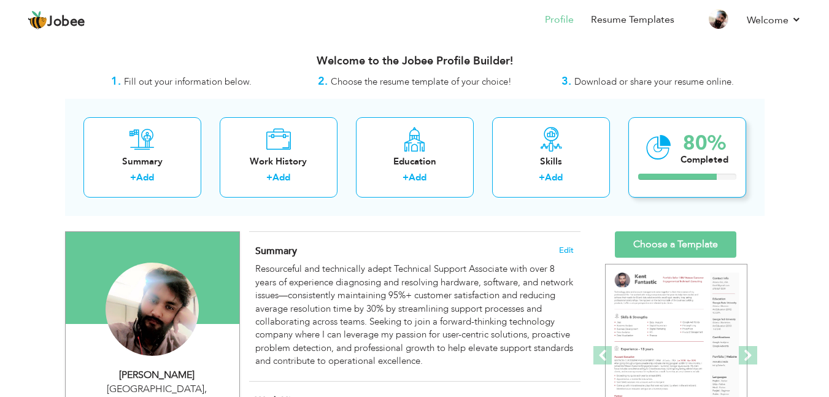
click at [681, 164] on div "Completed" at bounding box center [704, 159] width 48 height 13
click at [301, 150] on div "Work History + Add" at bounding box center [279, 157] width 118 height 80
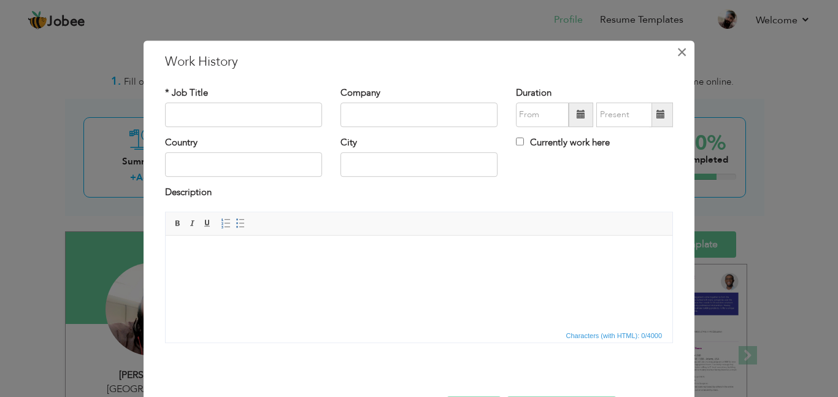
click at [682, 55] on span "×" at bounding box center [682, 52] width 10 height 22
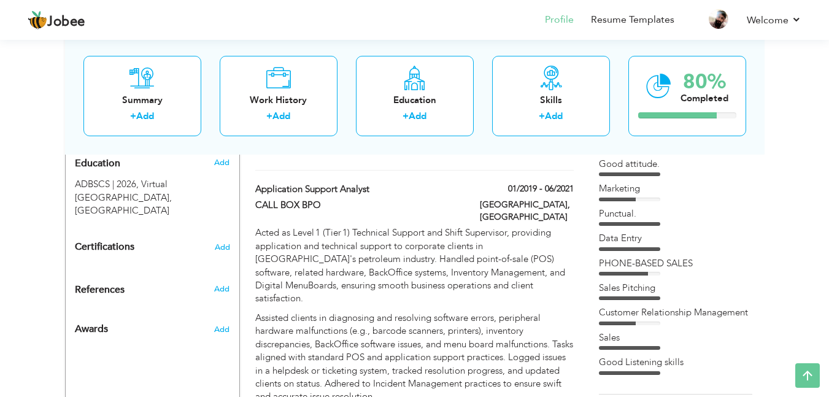
scroll to position [552, 0]
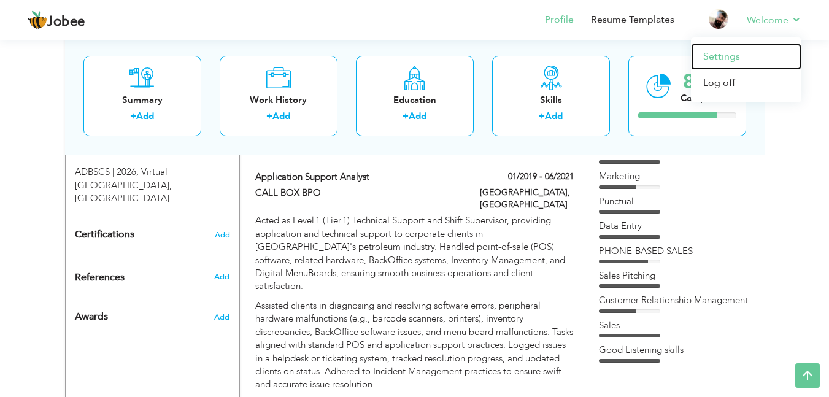
click at [741, 58] on link "Settings" at bounding box center [746, 57] width 110 height 26
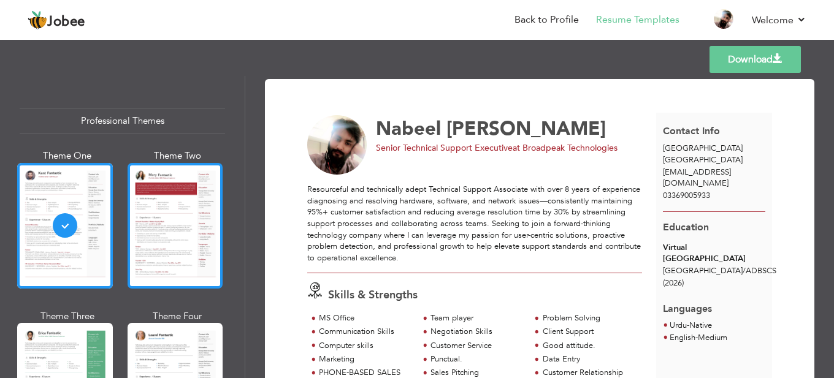
click at [185, 224] on div at bounding box center [176, 226] width 96 height 126
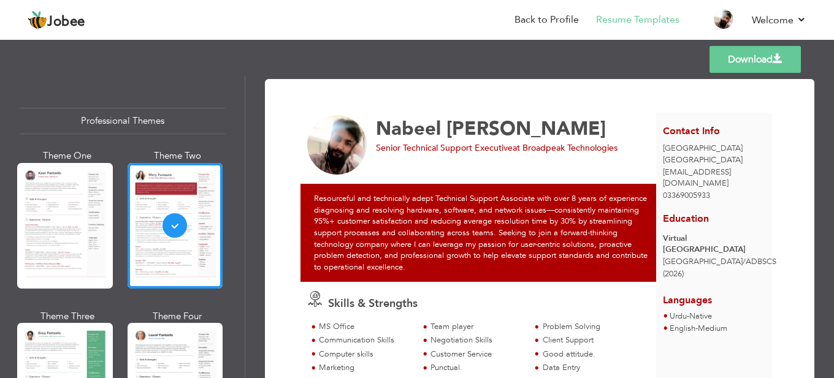
click at [58, 236] on div at bounding box center [65, 226] width 96 height 126
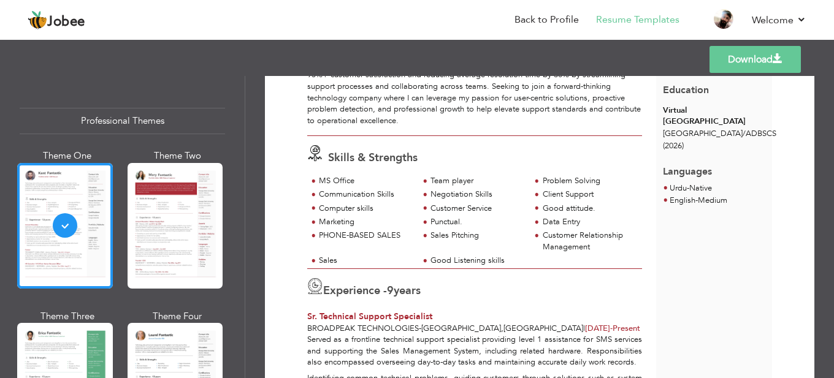
scroll to position [245, 0]
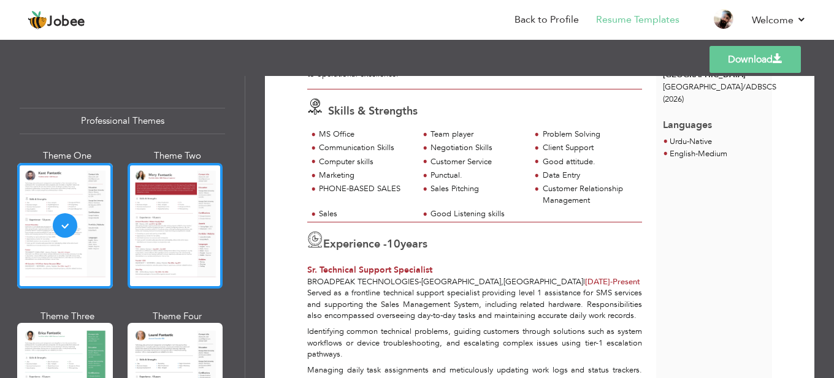
scroll to position [123, 0]
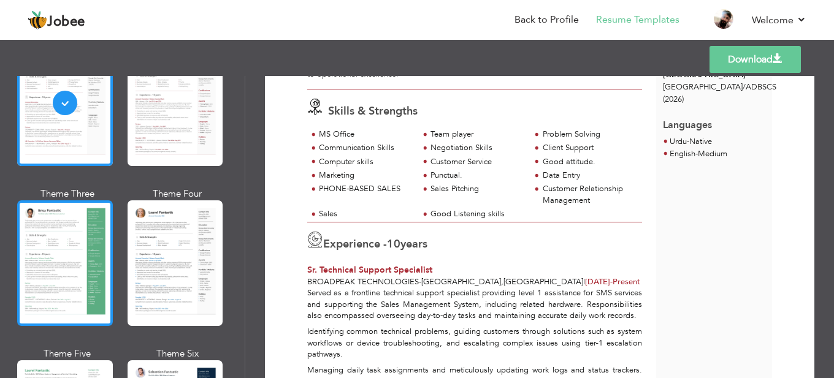
click at [80, 280] on div at bounding box center [65, 264] width 96 height 126
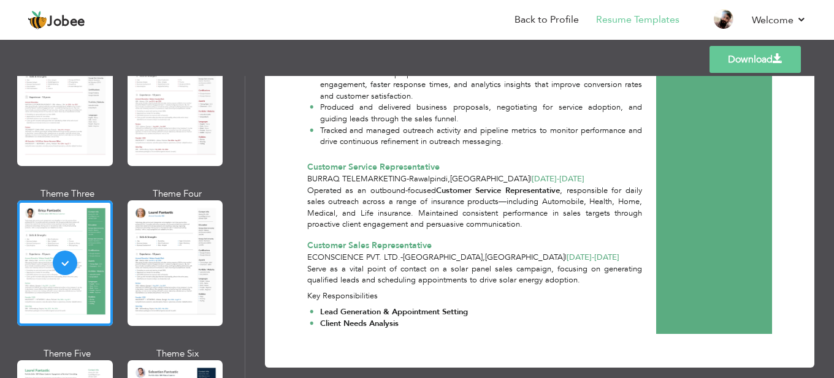
scroll to position [1113, 0]
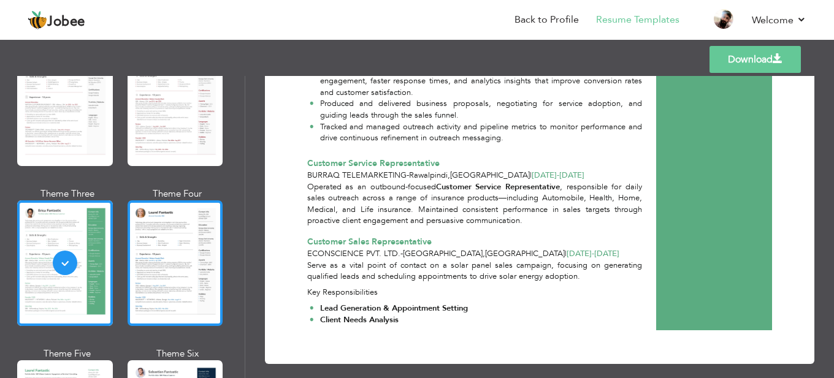
click at [145, 238] on div at bounding box center [176, 264] width 96 height 126
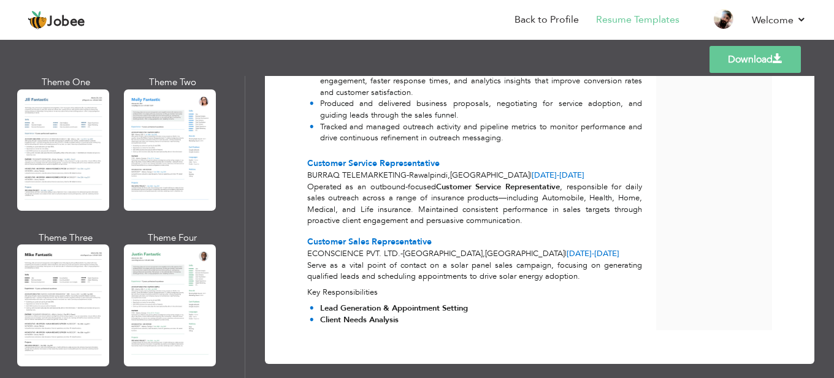
scroll to position [613, 0]
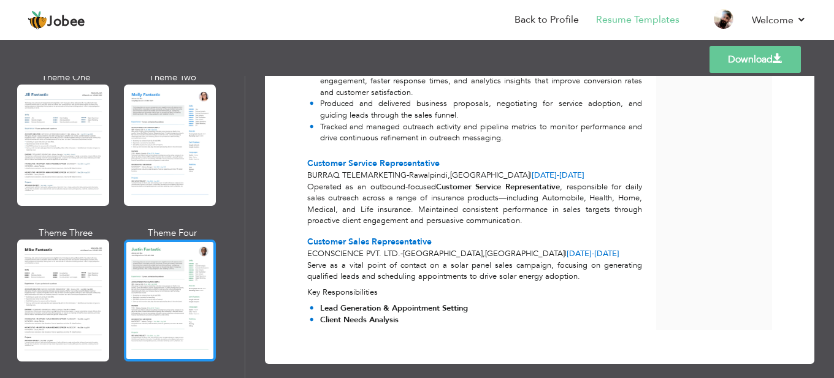
click at [164, 290] on div at bounding box center [170, 300] width 92 height 121
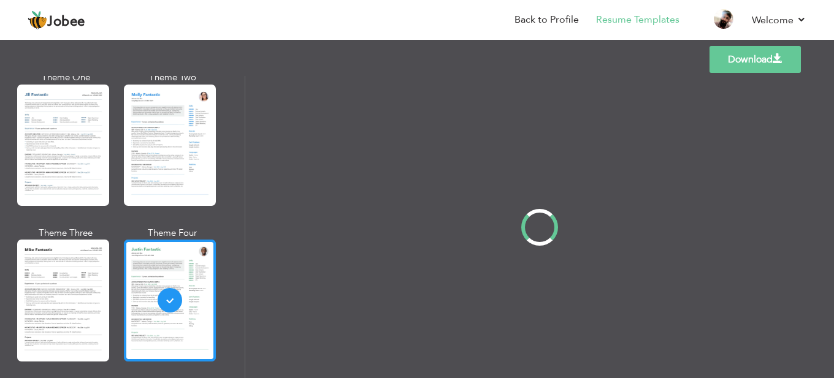
scroll to position [0, 0]
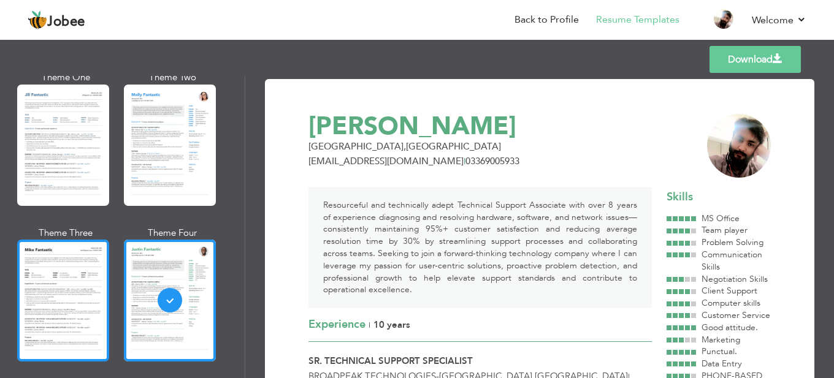
click at [103, 282] on div at bounding box center [63, 300] width 92 height 121
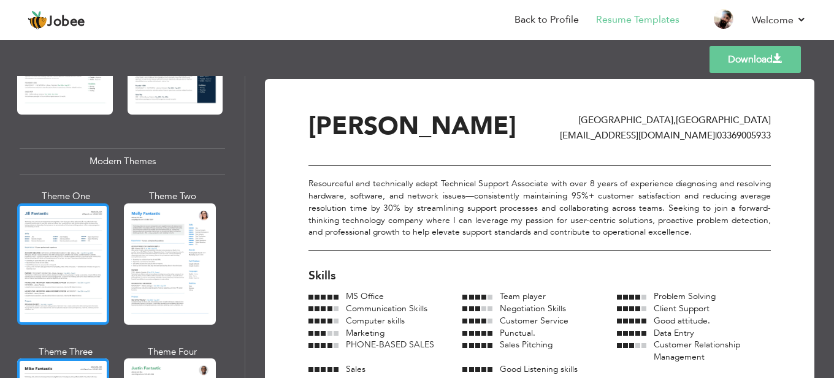
scroll to position [491, 0]
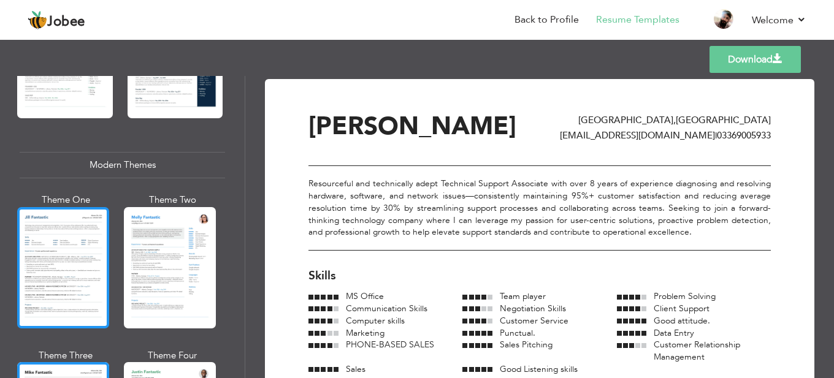
click at [40, 242] on div at bounding box center [63, 267] width 92 height 121
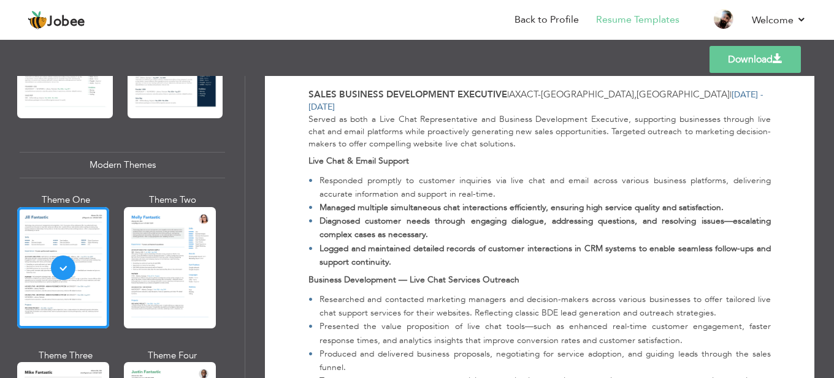
scroll to position [1240, 0]
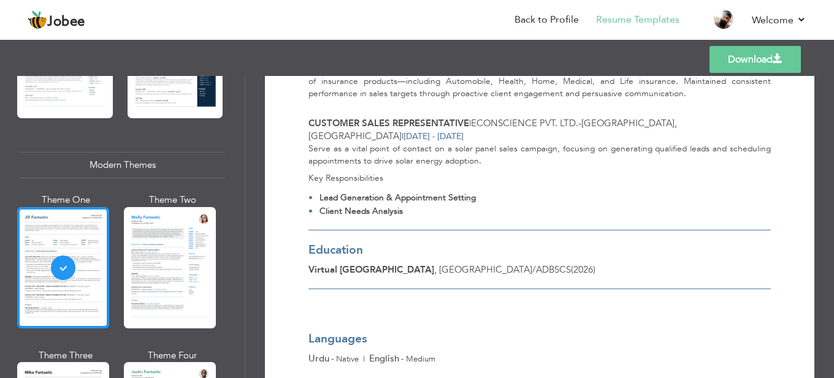
click at [107, 232] on div at bounding box center [63, 267] width 92 height 121
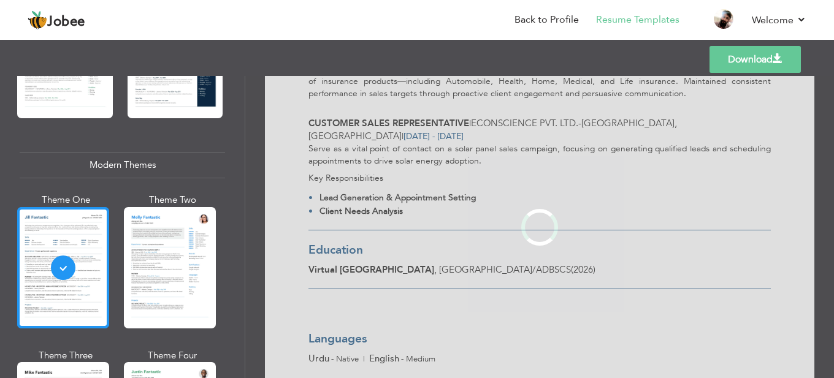
scroll to position [0, 0]
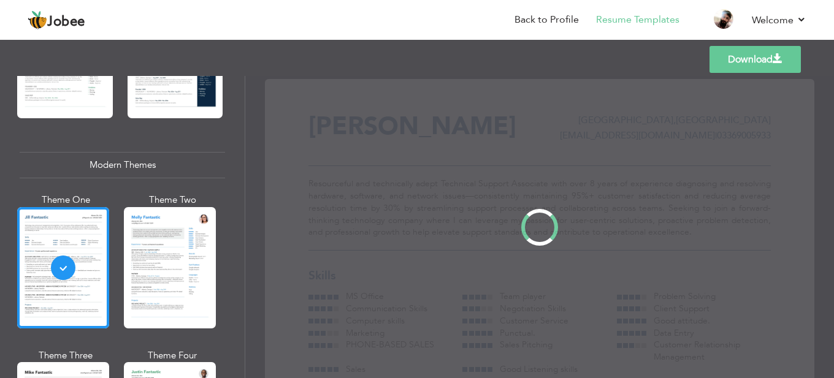
click at [147, 232] on div "Professional Themes Theme One Theme Two Theme Three Theme Four" at bounding box center [417, 227] width 834 height 302
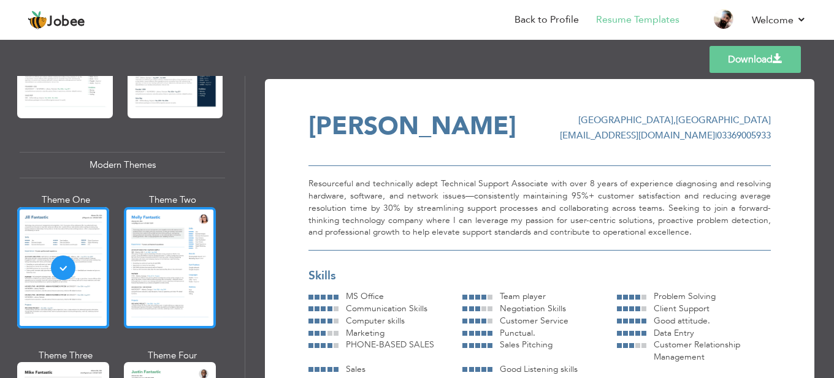
click at [204, 231] on div at bounding box center [170, 267] width 92 height 121
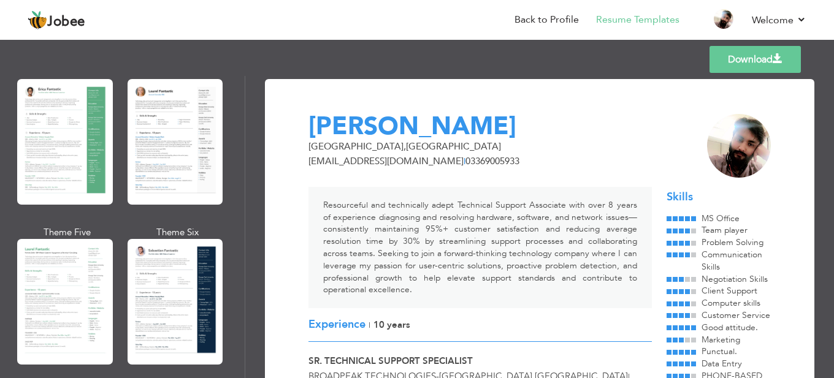
scroll to position [245, 0]
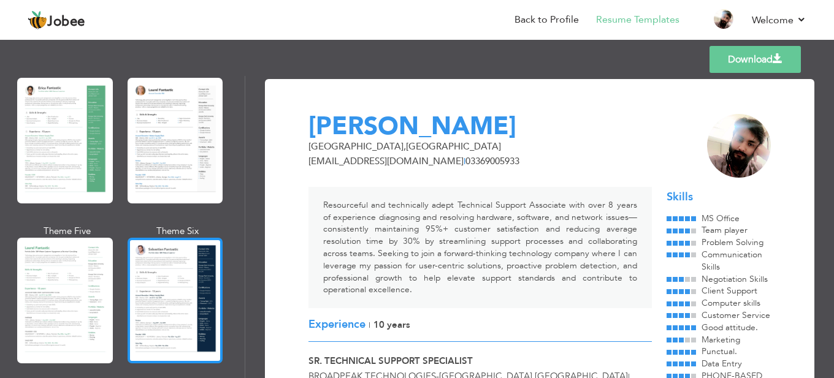
click at [155, 312] on div at bounding box center [176, 301] width 96 height 126
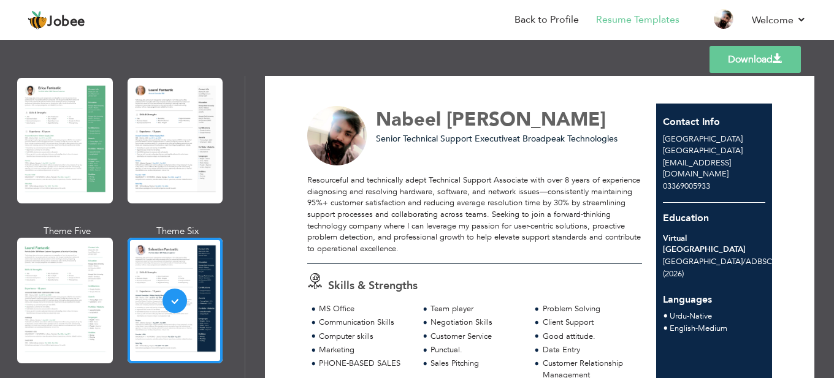
scroll to position [0, 0]
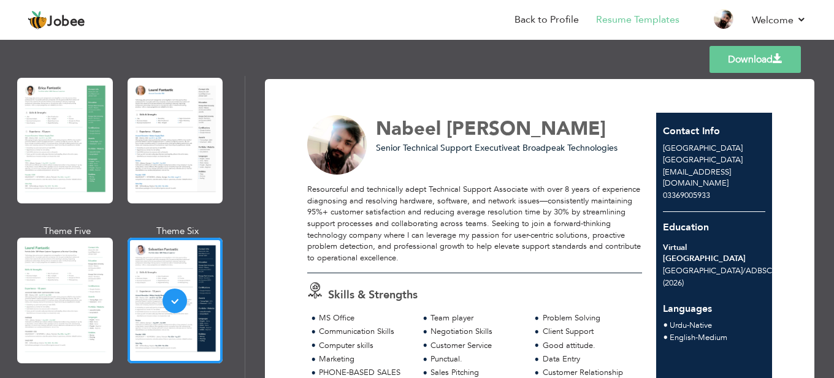
click at [228, 137] on div "Professional Themes Theme One Theme Two Theme Three Theme Six" at bounding box center [122, 227] width 245 height 302
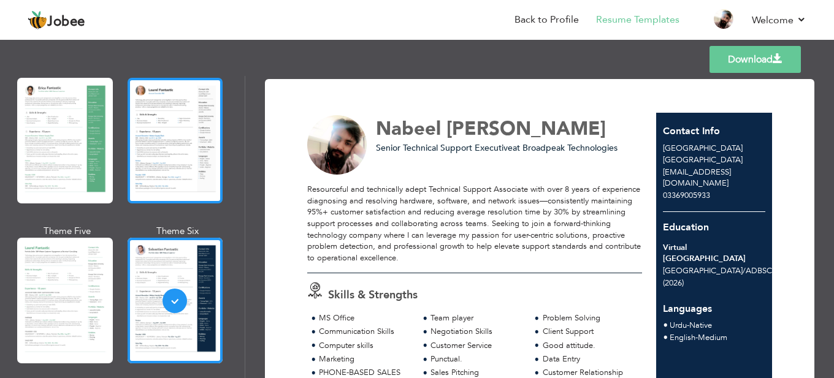
click at [193, 140] on div at bounding box center [176, 141] width 96 height 126
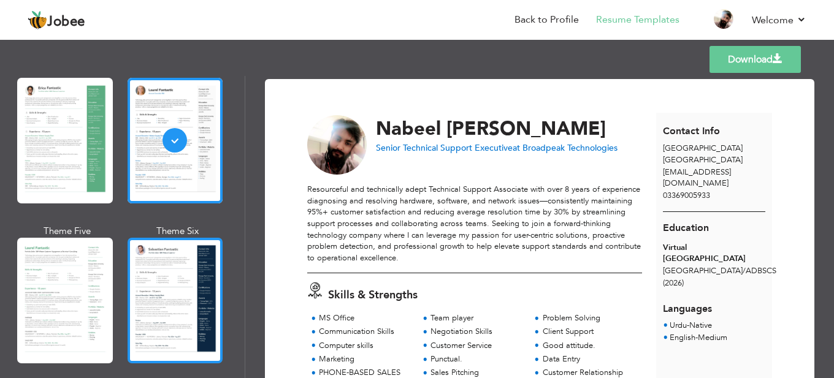
click at [177, 283] on div at bounding box center [176, 301] width 96 height 126
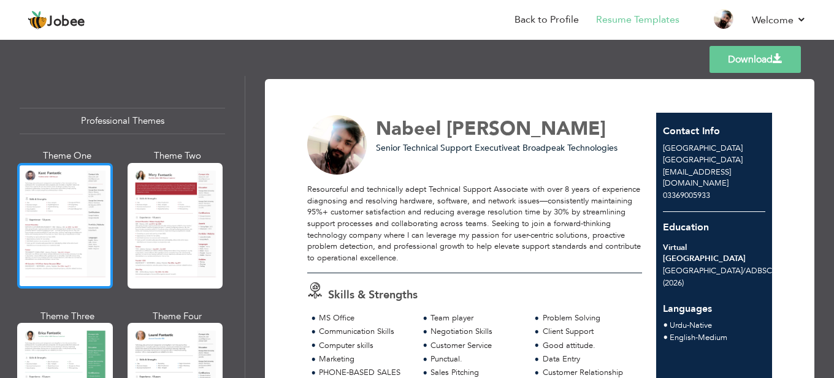
click at [63, 238] on div at bounding box center [65, 226] width 96 height 126
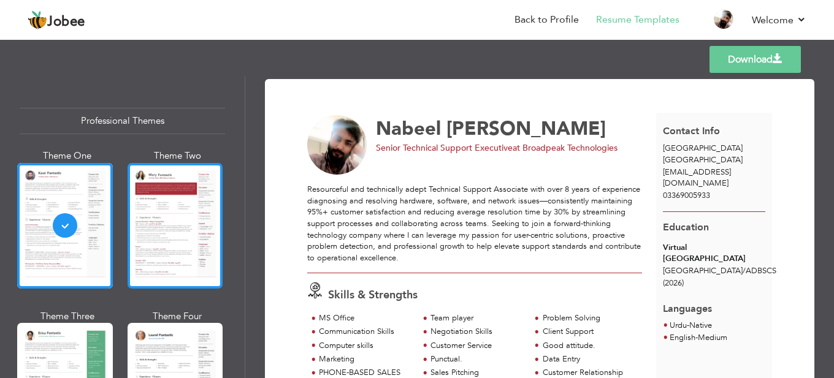
click at [131, 231] on div at bounding box center [176, 226] width 96 height 126
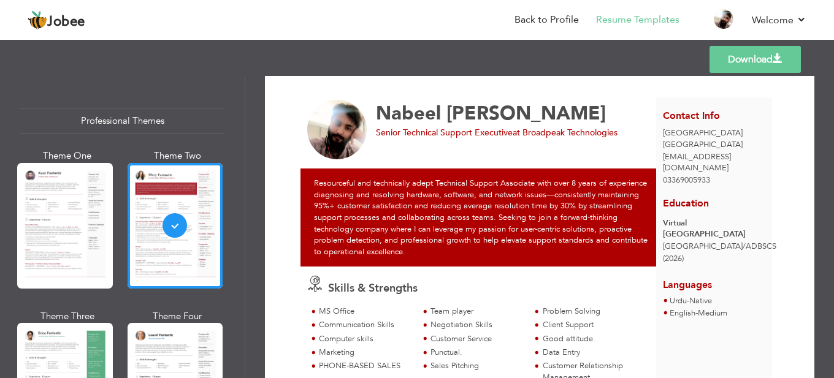
scroll to position [4, 0]
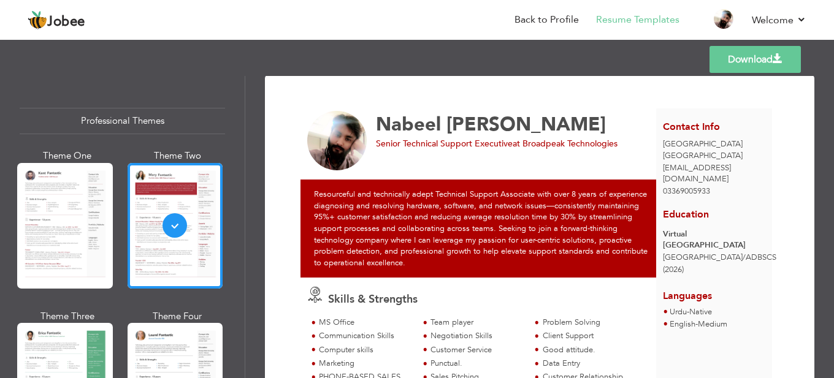
click at [424, 194] on div "Resourceful and technically adept Technical Support Associate with over 8 years…" at bounding box center [482, 229] width 362 height 98
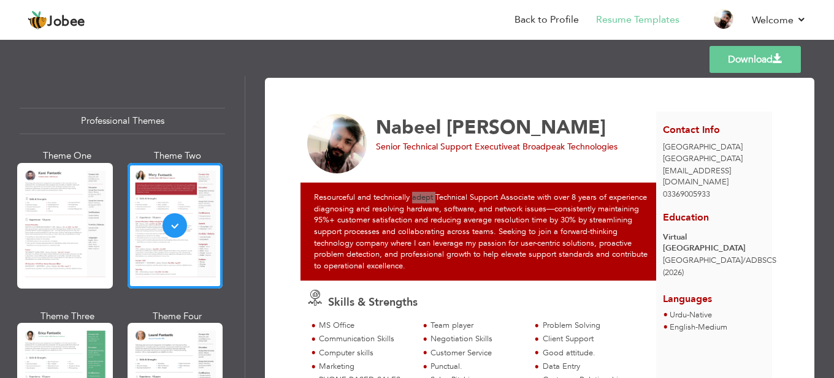
scroll to position [0, 0]
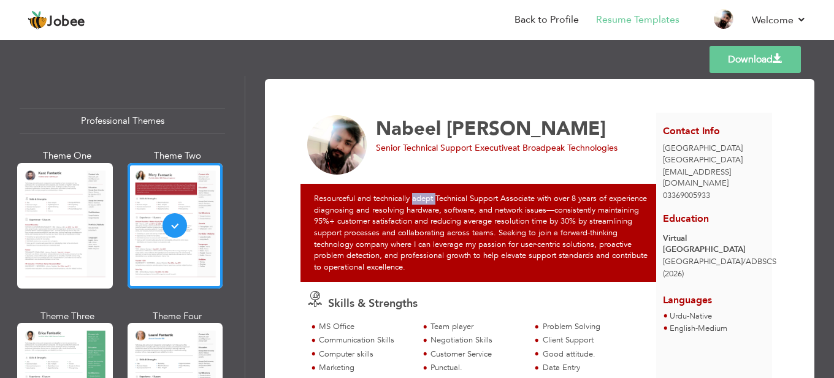
click at [759, 63] on link "Download" at bounding box center [755, 59] width 91 height 27
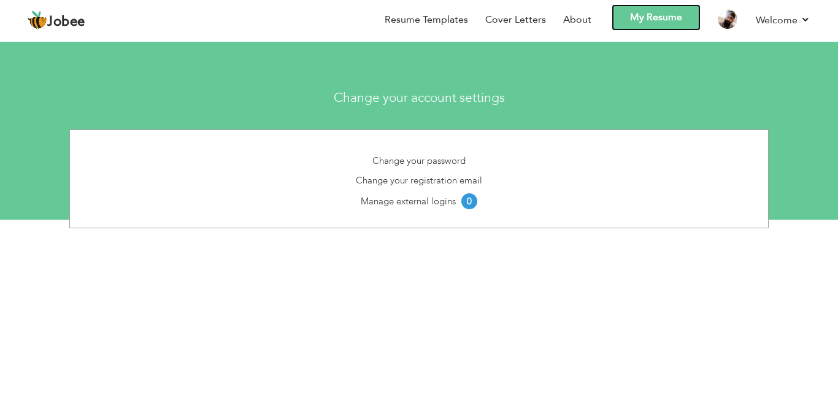
click at [654, 17] on link "My Resume" at bounding box center [656, 17] width 89 height 26
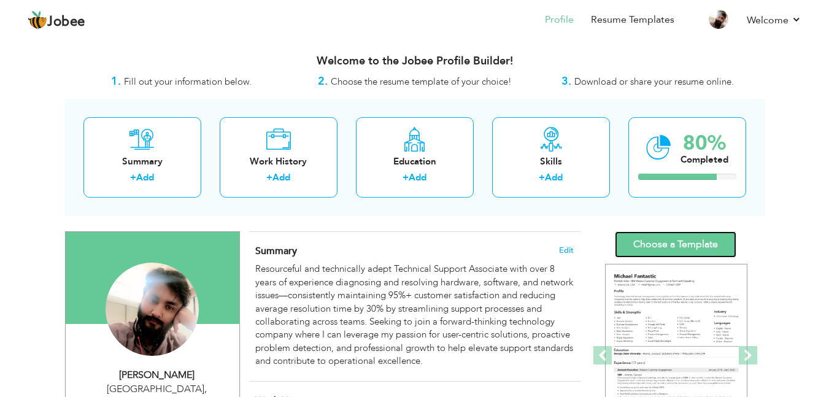
click at [710, 235] on link "Choose a Template" at bounding box center [675, 244] width 121 height 26
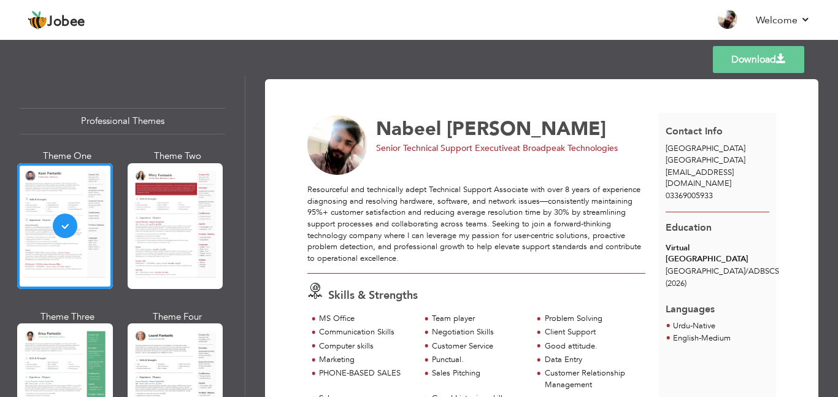
click at [746, 64] on link "Download" at bounding box center [758, 59] width 91 height 27
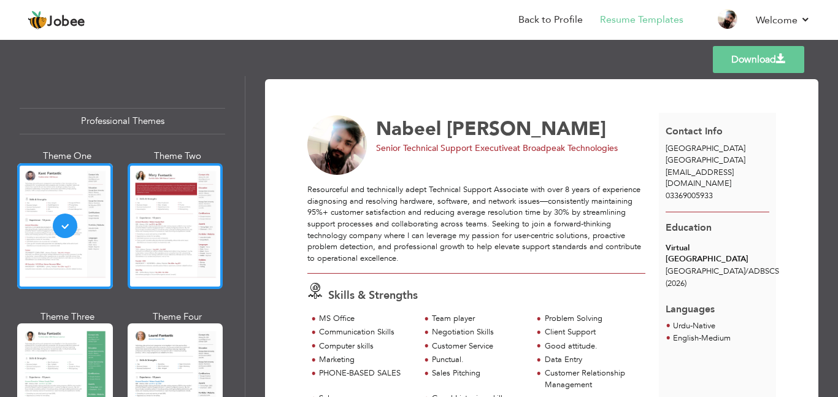
click at [154, 221] on div at bounding box center [176, 226] width 96 height 126
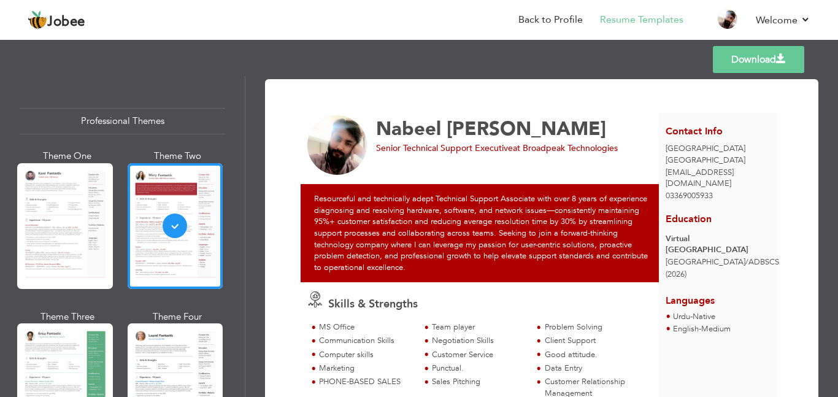
click at [732, 64] on link "Download" at bounding box center [758, 59] width 91 height 27
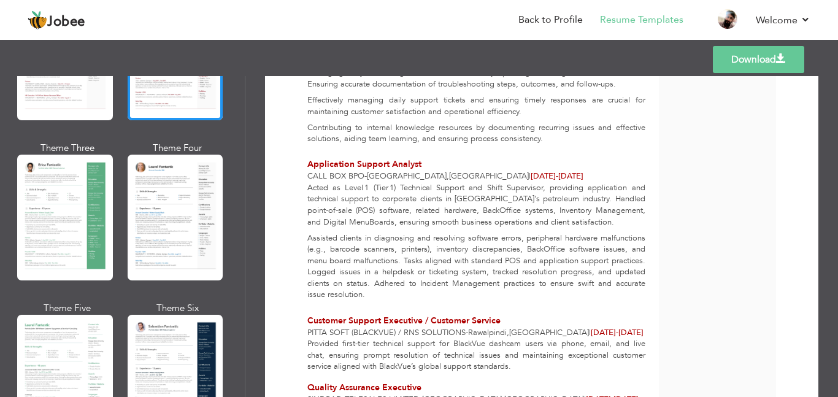
scroll to position [184, 0]
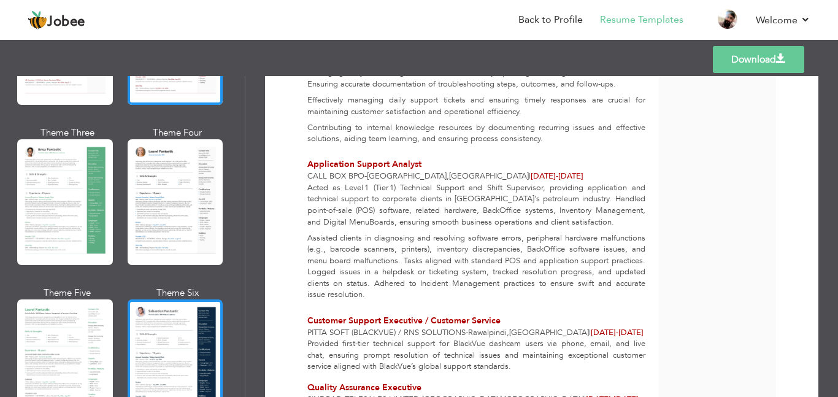
click at [169, 323] on div at bounding box center [176, 362] width 96 height 126
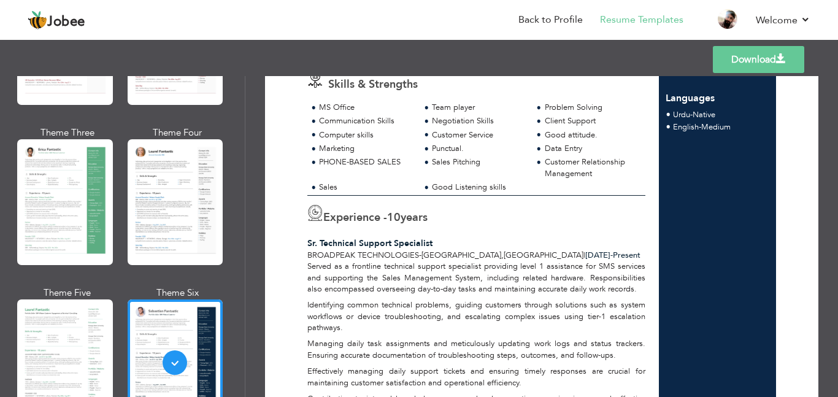
scroll to position [245, 0]
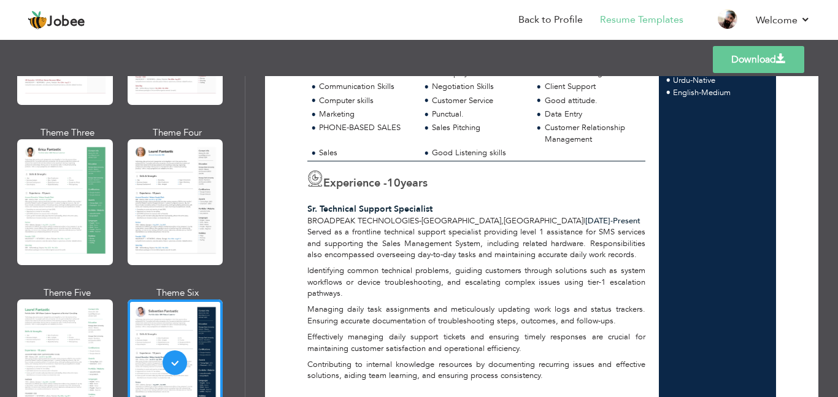
click at [740, 59] on link "Download" at bounding box center [758, 59] width 91 height 27
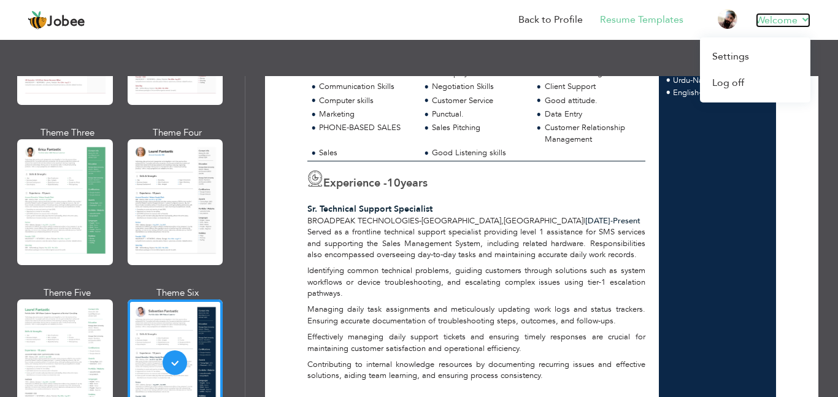
click at [780, 18] on link "Welcome" at bounding box center [783, 20] width 55 height 15
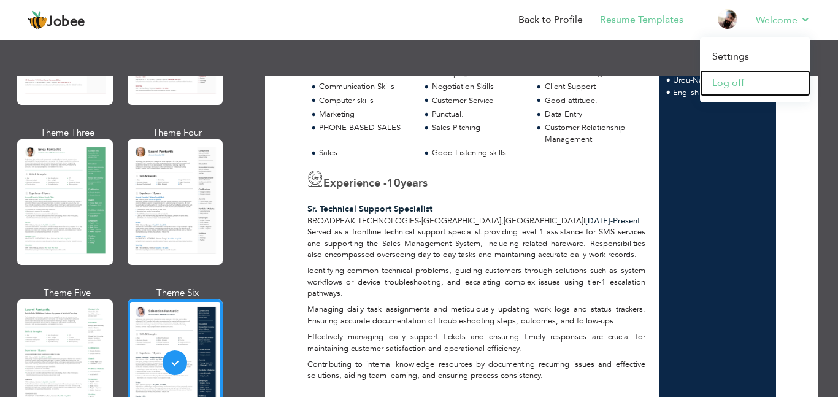
click at [725, 78] on link "Log off" at bounding box center [755, 83] width 110 height 26
